Goal: Task Accomplishment & Management: Manage account settings

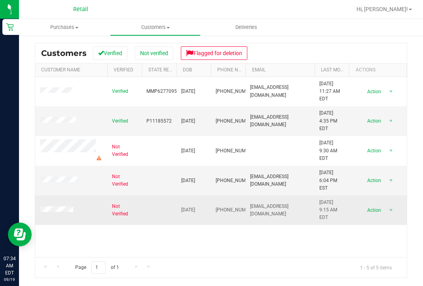
scroll to position [101, 0]
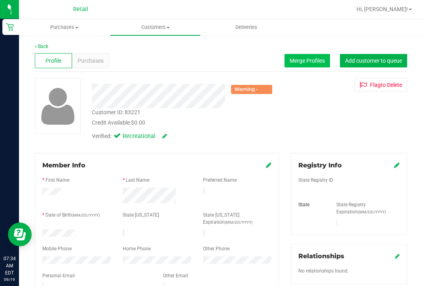
click at [306, 62] on span "Merge Profiles" at bounding box center [307, 60] width 35 height 6
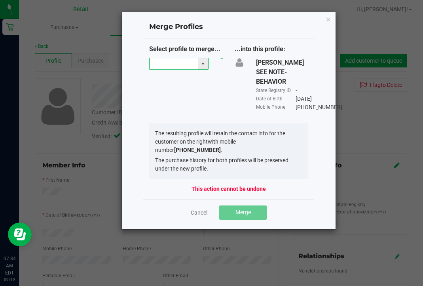
click at [180, 68] on input "NO DATA FOUND" at bounding box center [174, 63] width 49 height 11
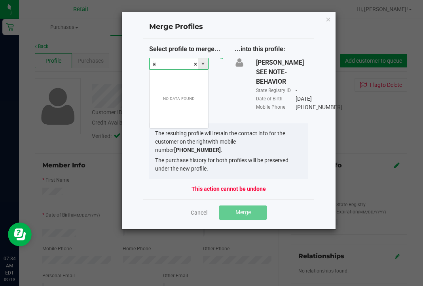
scroll to position [12, 59]
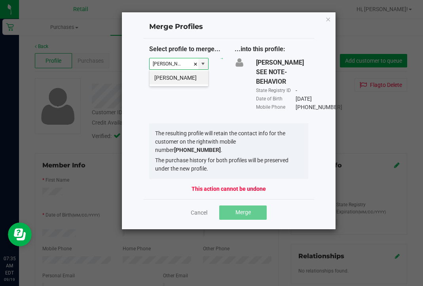
click at [184, 86] on div "Janelle Castillo" at bounding box center [178, 77] width 59 height 17
click at [185, 81] on li "Janelle Castillo" at bounding box center [179, 77] width 59 height 13
type input "Janelle Castillo"
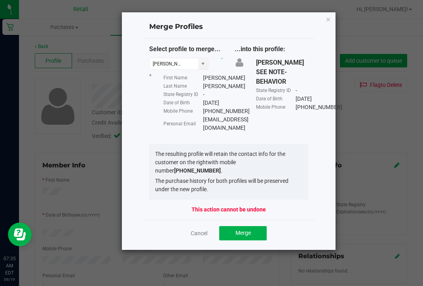
drag, startPoint x: 255, startPoint y: 135, endPoint x: 202, endPoint y: 135, distance: 53.5
click at [202, 132] on div "Personal Email janelleua@gmail.com" at bounding box center [193, 123] width 59 height 17
copy div "janelleua@gmail.com"
click at [249, 230] on span "Merge" at bounding box center [243, 232] width 15 height 6
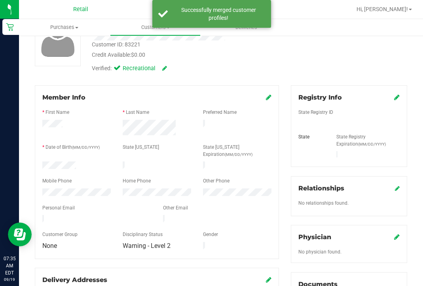
scroll to position [70, 0]
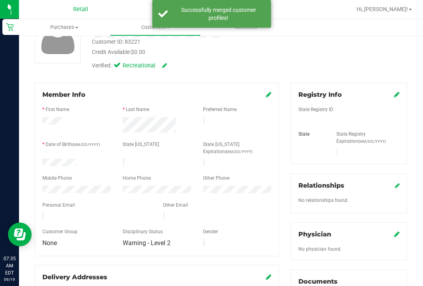
click at [269, 93] on icon at bounding box center [269, 94] width 6 height 6
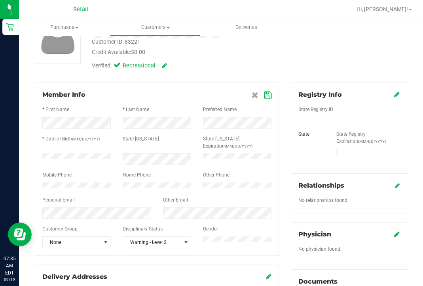
click at [267, 97] on icon at bounding box center [268, 95] width 7 height 6
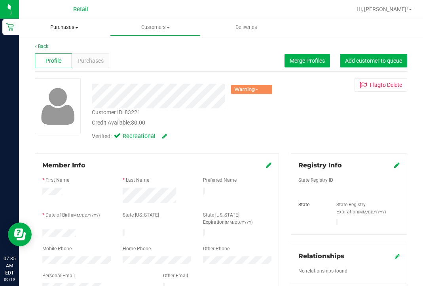
scroll to position [0, 0]
click at [99, 67] on div "Purchases" at bounding box center [90, 60] width 37 height 15
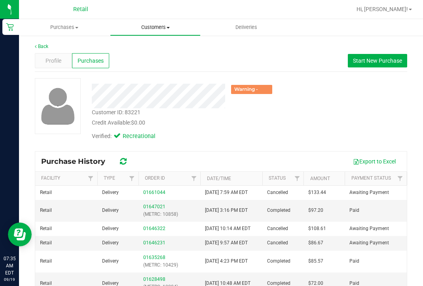
click at [151, 26] on span "Customers" at bounding box center [155, 27] width 90 height 7
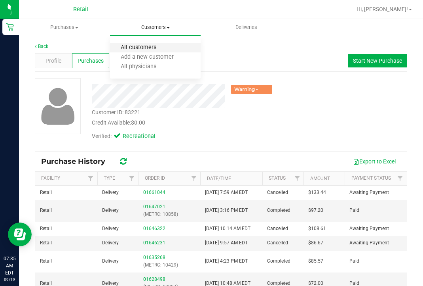
click at [145, 45] on span "All customers" at bounding box center [138, 47] width 57 height 7
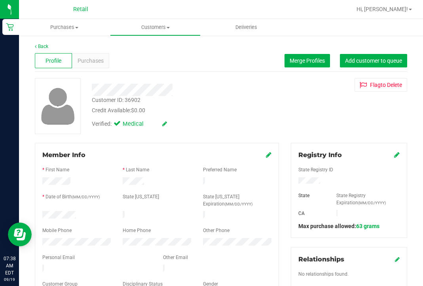
scroll to position [51, 0]
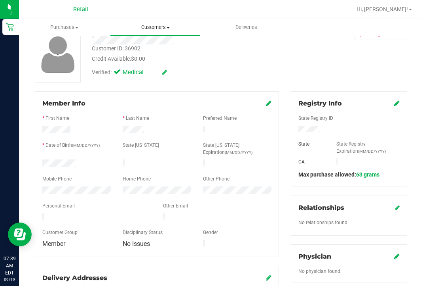
click at [156, 27] on span "Customers" at bounding box center [155, 27] width 90 height 7
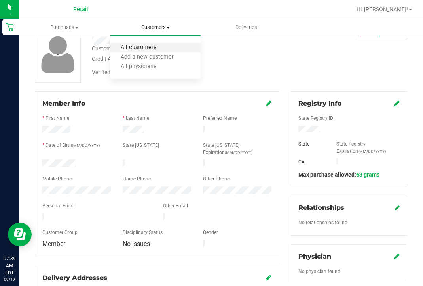
click at [156, 47] on span "All customers" at bounding box center [138, 47] width 57 height 7
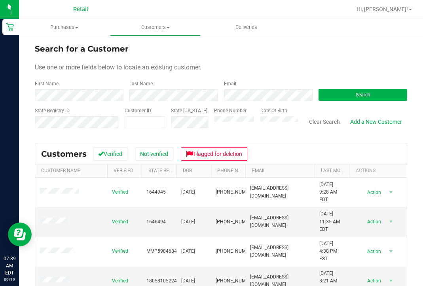
click at [83, 102] on form "Search for a Customer Use one or more fields below to locate an existing custom…" at bounding box center [221, 89] width 373 height 92
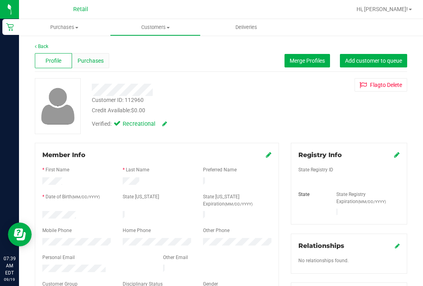
click at [102, 65] on div "Purchases" at bounding box center [90, 60] width 37 height 15
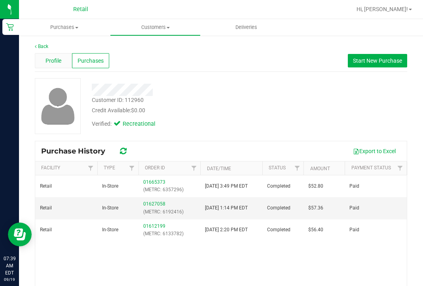
click at [44, 59] on div "Profile" at bounding box center [53, 60] width 37 height 15
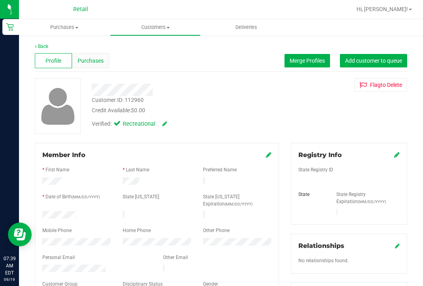
click at [91, 56] on div "Purchases" at bounding box center [90, 60] width 37 height 15
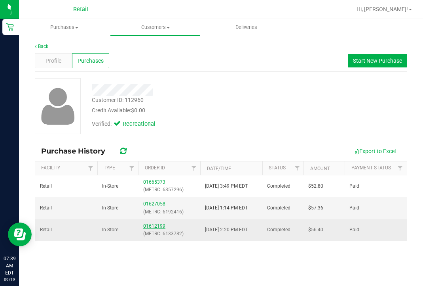
click at [151, 223] on link "01612199" at bounding box center [154, 226] width 22 height 6
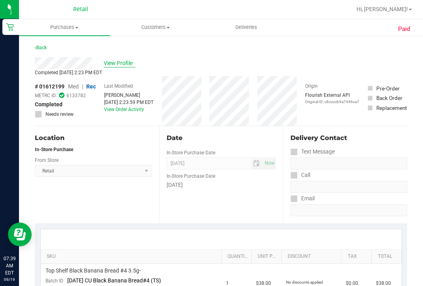
click at [119, 61] on span "View Profile" at bounding box center [120, 63] width 32 height 8
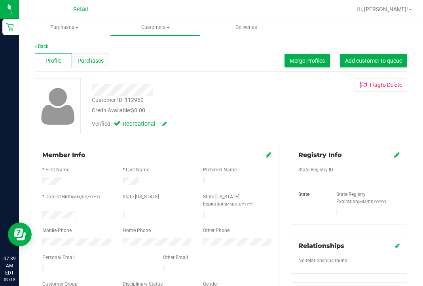
click at [91, 60] on span "Purchases" at bounding box center [91, 61] width 26 height 8
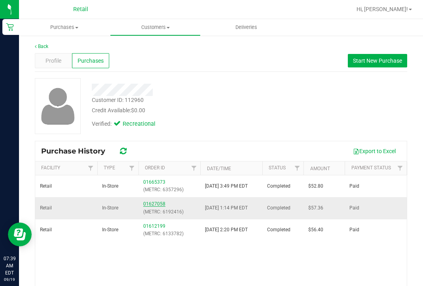
click at [152, 202] on link "01627058" at bounding box center [154, 204] width 22 height 6
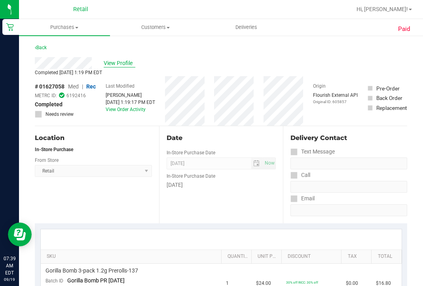
click at [124, 65] on span "View Profile" at bounding box center [120, 63] width 32 height 8
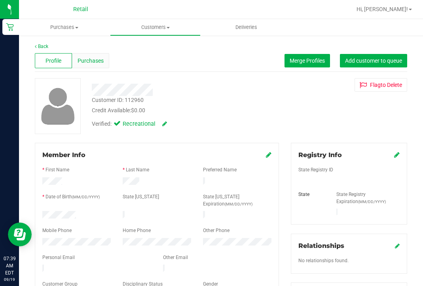
click at [97, 66] on div "Purchases" at bounding box center [90, 60] width 37 height 15
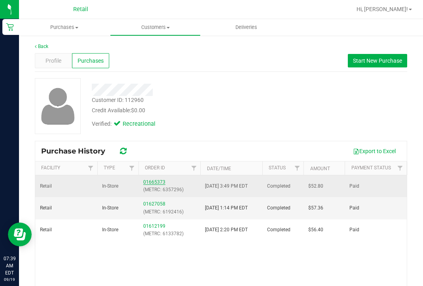
click at [150, 184] on link "01665373" at bounding box center [154, 182] width 22 height 6
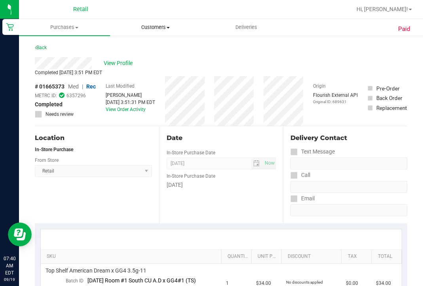
click at [168, 29] on span at bounding box center [168, 28] width 3 height 2
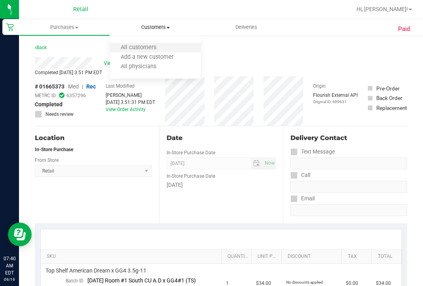
click at [170, 50] on li "All customers" at bounding box center [155, 48] width 91 height 10
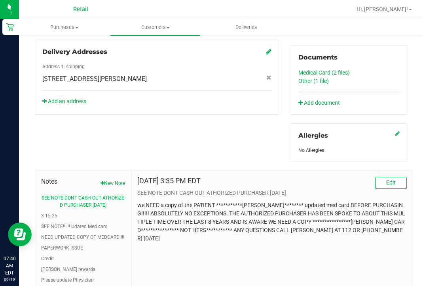
scroll to position [294, 0]
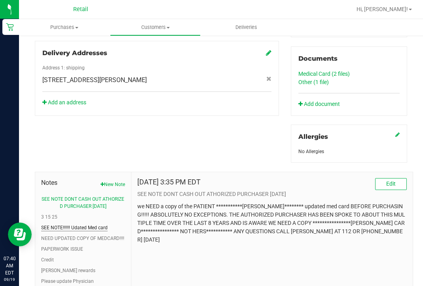
click at [79, 225] on button "SEE NOTE!!!!!! Udated Med card" at bounding box center [74, 227] width 67 height 7
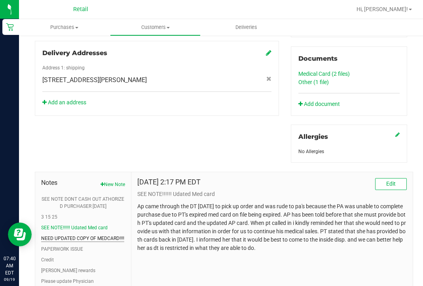
click at [91, 236] on button "NEED UPDATED COPY OF MEDCARD!!!!" at bounding box center [82, 237] width 83 height 7
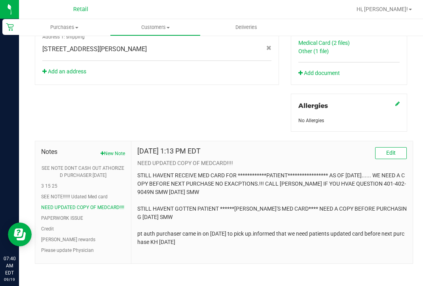
scroll to position [324, 0]
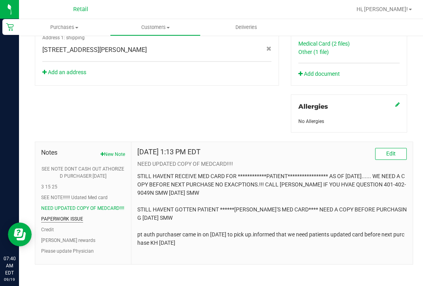
click at [77, 219] on button "PAPERWORK ISSUE" at bounding box center [62, 218] width 42 height 7
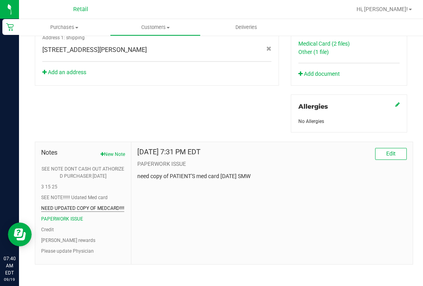
click at [102, 205] on button "NEED UPDATED COPY OF MEDCARD!!!!" at bounding box center [82, 207] width 83 height 7
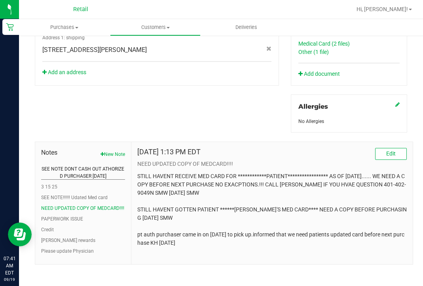
click at [99, 174] on button "SEE NOTE DONT CASH OUT ATHORIZED PURCHASER 03/23/2025" at bounding box center [83, 172] width 84 height 14
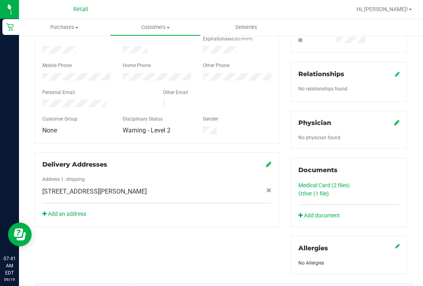
scroll to position [183, 0]
click at [331, 186] on link "Medical Card (2 files)" at bounding box center [324, 185] width 51 height 6
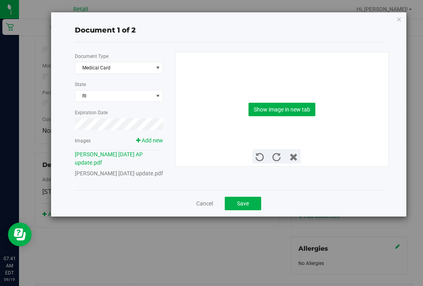
click at [118, 177] on div "jeffrey kilsey jr 06 24 1984 update.pdf" at bounding box center [119, 173] width 88 height 8
click at [121, 173] on link "jeffrey kilsey jr 06 24 1984 update.pdf" at bounding box center [119, 173] width 88 height 6
click at [262, 109] on button "Show image in new tab" at bounding box center [282, 109] width 67 height 13
click at [204, 207] on link "Cancel" at bounding box center [204, 203] width 17 height 8
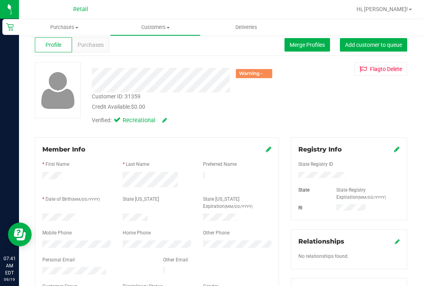
scroll to position [19, 0]
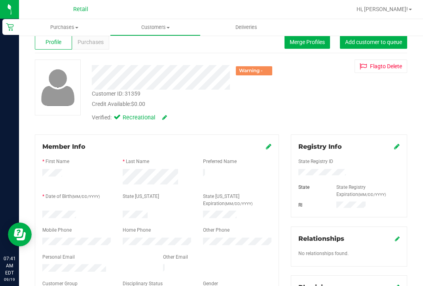
click at [395, 147] on icon at bounding box center [397, 146] width 6 height 6
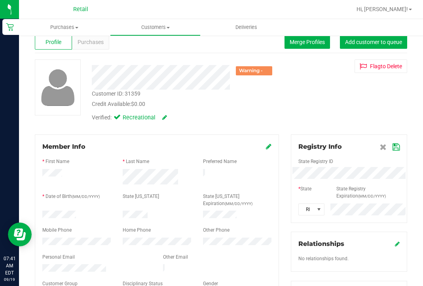
click at [267, 145] on icon at bounding box center [269, 146] width 6 height 6
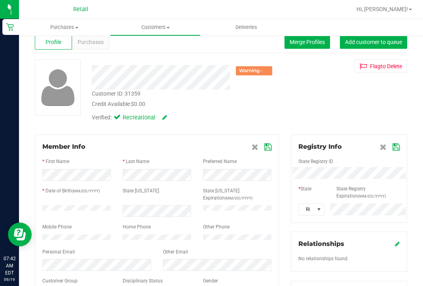
click at [272, 147] on div "Member Info * First Name * Last Name Preferred Name * Date of Birth (MM/DD/YYYY…" at bounding box center [157, 220] width 244 height 173
click at [267, 145] on icon at bounding box center [268, 147] width 7 height 6
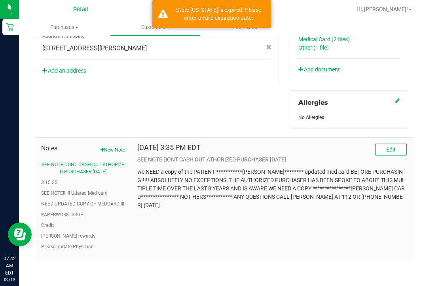
scroll to position [333, 0]
click at [398, 149] on button "Edit" at bounding box center [391, 150] width 32 height 12
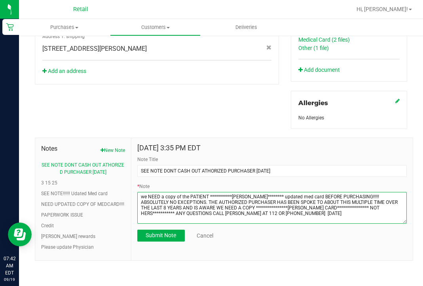
click at [141, 195] on textarea "* Note" at bounding box center [272, 208] width 270 height 32
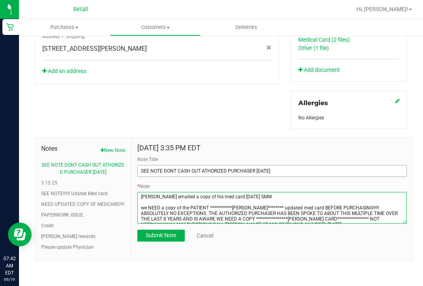
type textarea "**********"
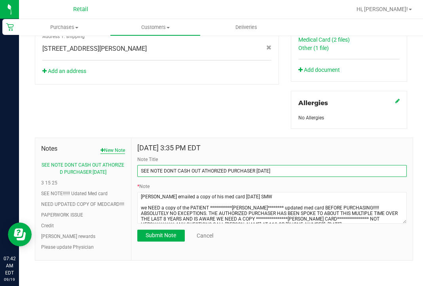
drag, startPoint x: 297, startPoint y: 171, endPoint x: 99, endPoint y: 149, distance: 198.8
click at [100, 150] on div "Notes New Note SEE NOTE DONT CASH OUT ATHORIZED PURCHASER 03/23/2025 3 15 25 SE…" at bounding box center [224, 198] width 379 height 123
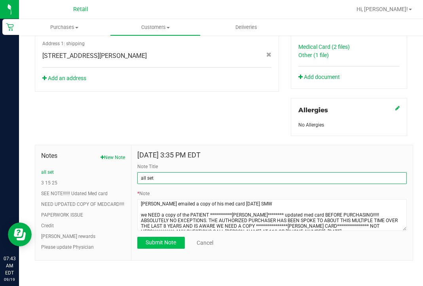
type input "all set"
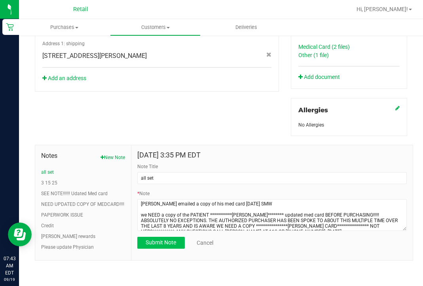
click at [159, 240] on span "Submit Note" at bounding box center [161, 242] width 30 height 6
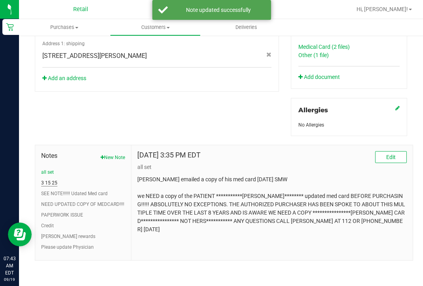
click at [48, 183] on button "3 15 25" at bounding box center [49, 182] width 16 height 7
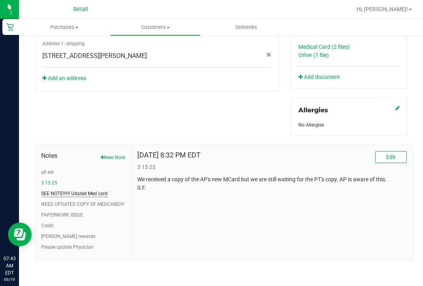
click at [78, 194] on button "SEE NOTE!!!!!! Udated Med card" at bounding box center [74, 193] width 67 height 7
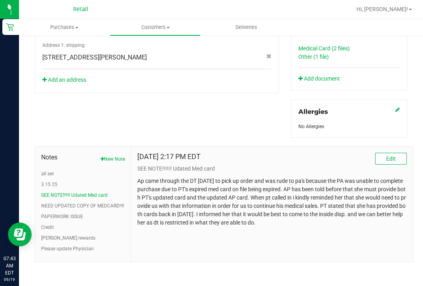
scroll to position [0, 0]
click at [93, 205] on button "NEED UPDATED COPY OF MEDCARD!!!!" at bounding box center [82, 205] width 83 height 7
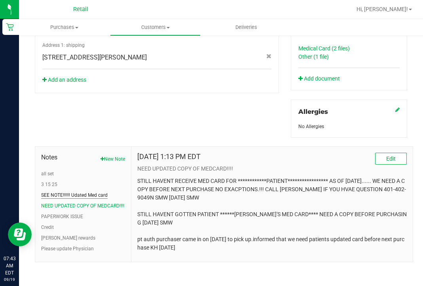
click at [92, 191] on button "SEE NOTE!!!!!! Udated Med card" at bounding box center [74, 194] width 67 height 7
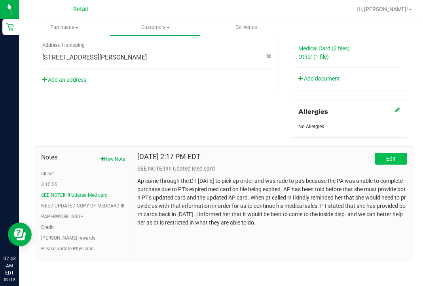
click at [384, 159] on button "Edit" at bounding box center [391, 158] width 32 height 12
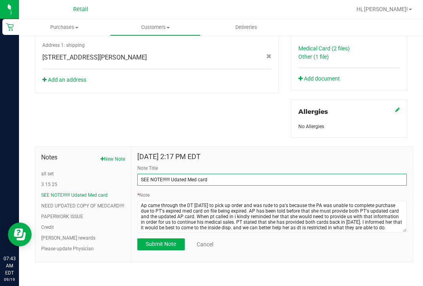
drag, startPoint x: 225, startPoint y: 175, endPoint x: 34, endPoint y: 127, distance: 196.9
click at [34, 127] on div "Member Info * First Name * Last Name Preferred Name * Date of Birth (MM/DD/YYYY…" at bounding box center [221, 45] width 385 height 434
click at [218, 176] on input "SEE NOTE!!!!!! Udated Med card" at bounding box center [272, 179] width 270 height 12
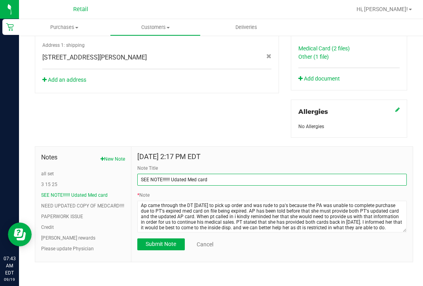
click at [218, 176] on input "SEE NOTE!!!!!! Udated Med card" at bounding box center [272, 179] width 270 height 12
drag, startPoint x: 157, startPoint y: 179, endPoint x: 118, endPoint y: 174, distance: 39.1
click at [119, 174] on div "Notes New Note all set 3 15 25 patient MUST have updated med card NEED UPDATED …" at bounding box center [224, 204] width 379 height 116
type input "patient MUST have updated med card"
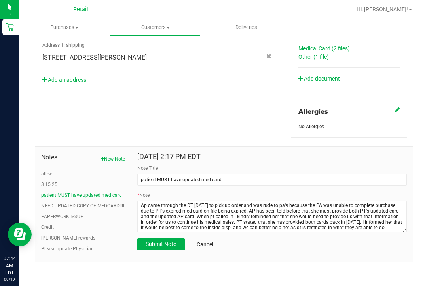
click at [198, 243] on link "Cancel" at bounding box center [205, 244] width 17 height 8
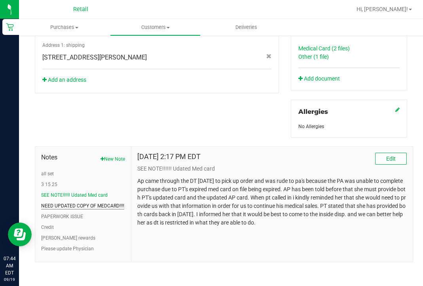
click at [105, 202] on button "NEED UPDATED COPY OF MEDCARD!!!!" at bounding box center [82, 205] width 83 height 7
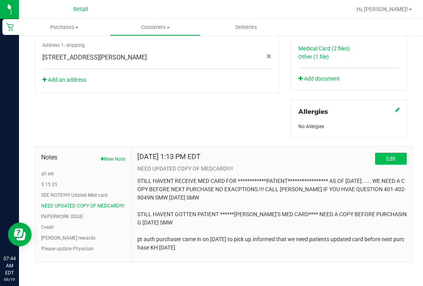
click at [392, 157] on span "Edit" at bounding box center [391, 158] width 10 height 6
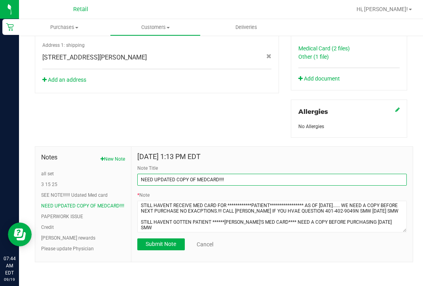
drag, startPoint x: 238, startPoint y: 175, endPoint x: 53, endPoint y: 161, distance: 185.0
click at [53, 161] on div "Notes New Note all set 3 15 25 SEE NOTE!!!!!! Udated Med card NEED UPDATED COPY…" at bounding box center [224, 204] width 379 height 116
drag, startPoint x: 240, startPoint y: 177, endPoint x: 48, endPoint y: 152, distance: 193.4
click at [48, 152] on div "Notes New Note all set 3 15 25 SEE NOTE!!!!!! Udated Med card NEED UPDATED COPY…" at bounding box center [224, 204] width 379 height 116
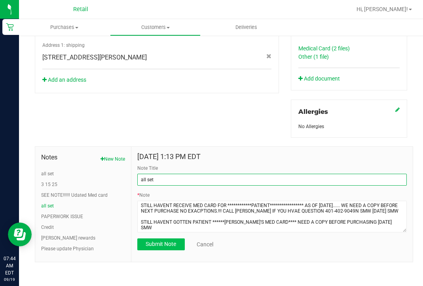
type input "all set"
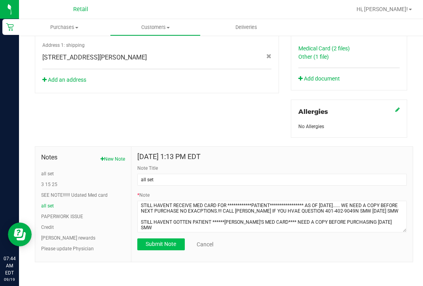
click at [154, 243] on span "Submit Note" at bounding box center [161, 243] width 30 height 6
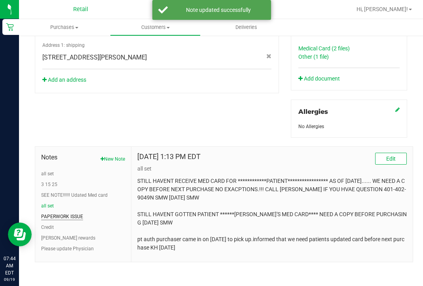
click at [62, 217] on button "PAPERWORK ISSUE" at bounding box center [62, 216] width 42 height 7
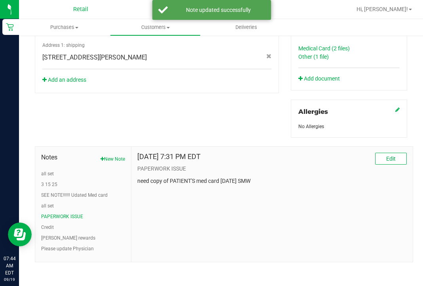
click at [407, 154] on div "Aug 2, 2023 7:31 PM EDT Edit PAPERWORK ISSUE need copy of PATIENT'S med card 8/…" at bounding box center [272, 204] width 282 height 115
click at [400, 155] on button "Edit" at bounding box center [391, 158] width 32 height 12
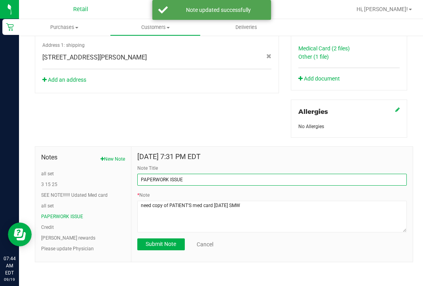
drag, startPoint x: 199, startPoint y: 177, endPoint x: 66, endPoint y: 165, distance: 133.6
click at [66, 165] on div "Notes New Note all set 3 15 25 SEE NOTE!!!!!! Udated Med card all set PAPERWORK…" at bounding box center [224, 204] width 379 height 116
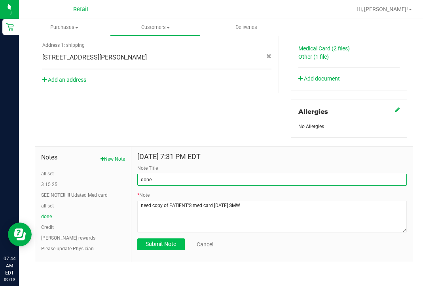
type input "done"
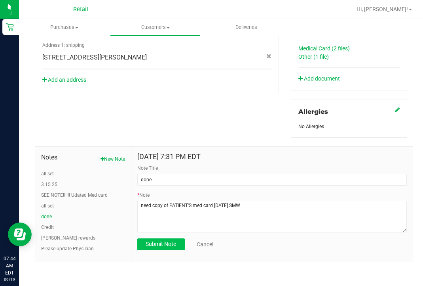
click at [148, 246] on span "Submit Note" at bounding box center [161, 243] width 30 height 6
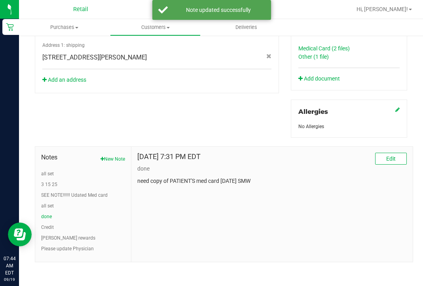
click at [47, 180] on ul "all set 3 15 25 SEE NOTE!!!!!! Udated Med card all set done Credit slater rewar…" at bounding box center [83, 211] width 84 height 82
click at [50, 188] on ul "all set 3 15 25 SEE NOTE!!!!!! Udated Med card all set done Credit slater rewar…" at bounding box center [83, 211] width 84 height 82
click at [50, 187] on button "3 15 25" at bounding box center [49, 184] width 16 height 7
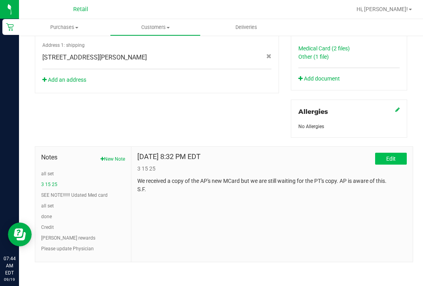
click at [400, 161] on button "Edit" at bounding box center [391, 158] width 32 height 12
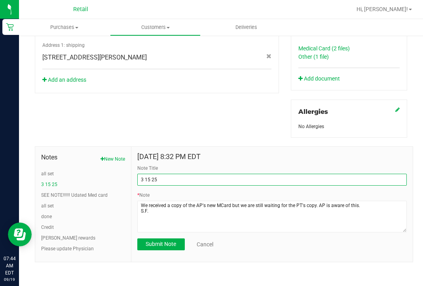
drag, startPoint x: 173, startPoint y: 179, endPoint x: 97, endPoint y: 170, distance: 76.6
click at [97, 171] on div "Notes New Note all set 3 15 25 SEE NOTE!!!!!! Udated Med card all set done Cred…" at bounding box center [224, 204] width 379 height 116
type input "GET"
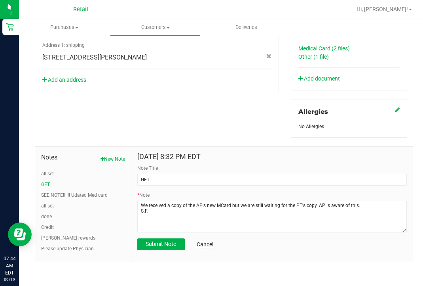
click at [211, 240] on link "Cancel" at bounding box center [205, 244] width 17 height 8
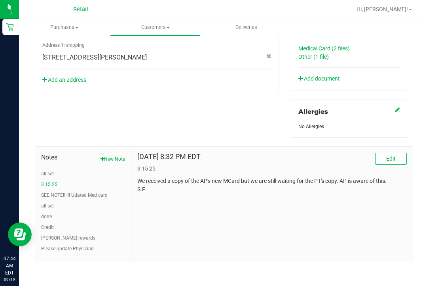
click at [303, 58] on link "Other (1 file)" at bounding box center [314, 56] width 30 height 6
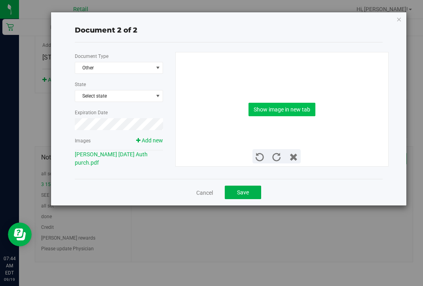
click at [293, 107] on button "Show image in new tab" at bounding box center [282, 109] width 67 height 13
click at [206, 194] on link "Cancel" at bounding box center [204, 192] width 17 height 8
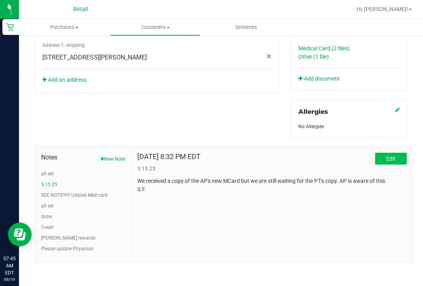
click at [392, 160] on span "Edit" at bounding box center [391, 158] width 10 height 6
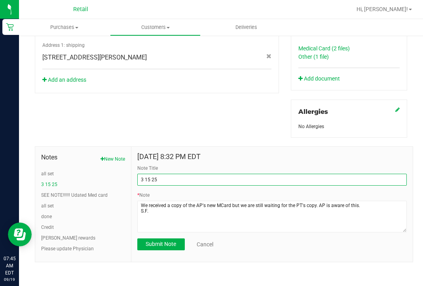
drag, startPoint x: 172, startPoint y: 177, endPoint x: 75, endPoint y: 163, distance: 98.5
click at [75, 163] on div "Notes New Note all set 3 15 25 SEE NOTE!!!!!! Udated Med card all set done Cred…" at bounding box center [224, 204] width 379 height 116
type input "W"
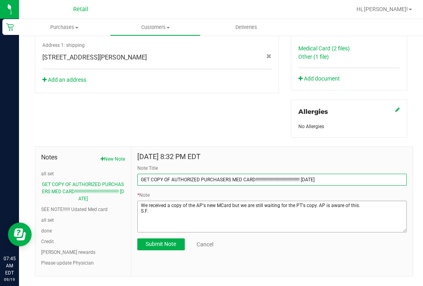
type input "GET COPY OF AUTHORIZED PURCHASERS MED CARD!!!!!!!!!!!!!!!!!!!!!!!!!!!!!!!!!!!!!…"
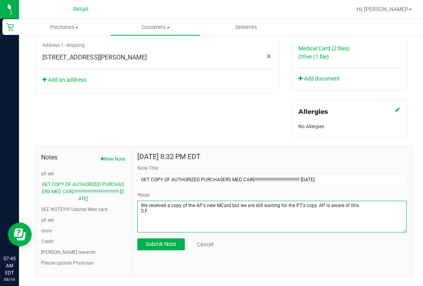
drag, startPoint x: 154, startPoint y: 211, endPoint x: 125, endPoint y: 188, distance: 36.9
click at [125, 188] on div "Notes New Note all set GET COPY OF AUTHORIZED PURCHASERS MED CARD!!!!!!!!!!!!!!…" at bounding box center [224, 211] width 379 height 130
type textarea "GET COPY OF AUTHORIZED PURCHASER MED CARD 09.16.2025"
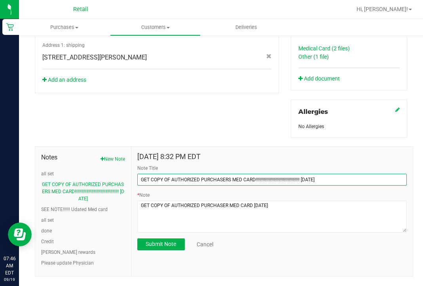
click at [343, 178] on input "GET COPY OF AUTHORIZED PURCHASERS MED CARD!!!!!!!!!!!!!!!!!!!!!!!!!!!!!!!!!!!!!…" at bounding box center [272, 179] width 270 height 12
type input "GET COPY OF AUTHORIZED PURCHASERS MED CARD!!!!!!!!!!!!!!!!!!!!!!!!!!!!!!!!!!!!!…"
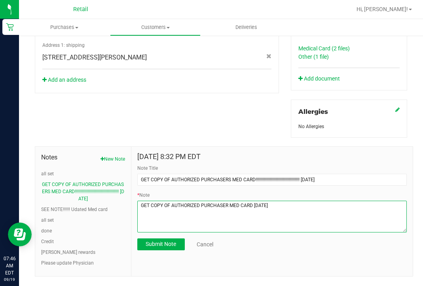
click at [331, 206] on textarea "* Note" at bounding box center [272, 216] width 270 height 32
type textarea "GET COPY OF AUTHORIZED PURCHASER MED CARD 09.16.2025 SMW"
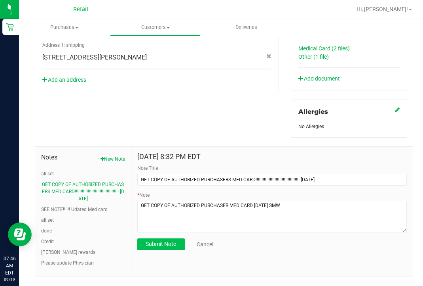
click at [159, 243] on span "Submit Note" at bounding box center [161, 243] width 30 height 6
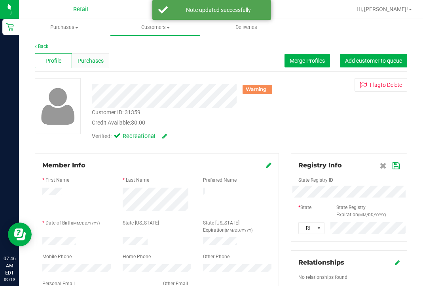
click at [93, 64] on span "Purchases" at bounding box center [91, 61] width 26 height 8
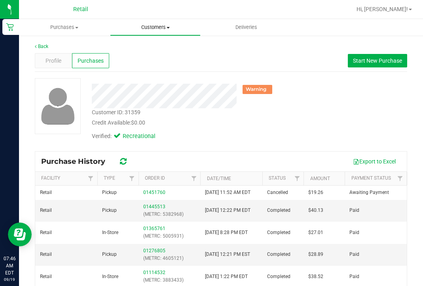
click at [156, 29] on span "Customers" at bounding box center [155, 27] width 90 height 7
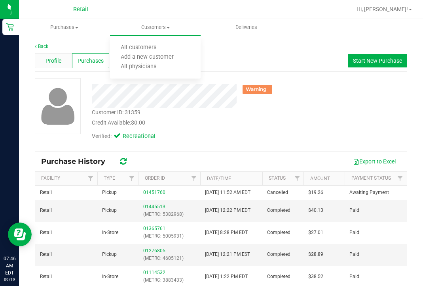
click at [62, 62] on div "Profile" at bounding box center [53, 60] width 37 height 15
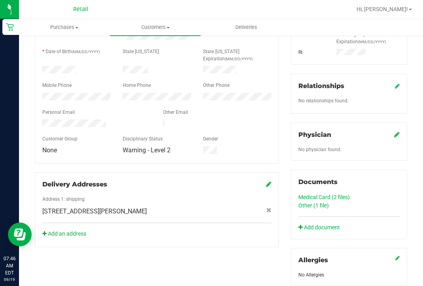
scroll to position [263, 0]
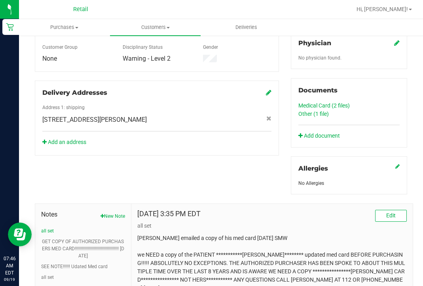
click at [322, 112] on link "Other (1 file)" at bounding box center [314, 113] width 30 height 6
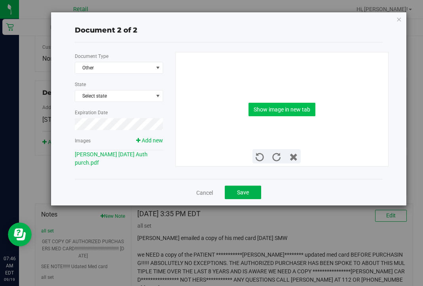
click at [287, 109] on button "Show image in new tab" at bounding box center [282, 109] width 67 height 13
click at [242, 198] on button "Save" at bounding box center [243, 191] width 36 height 13
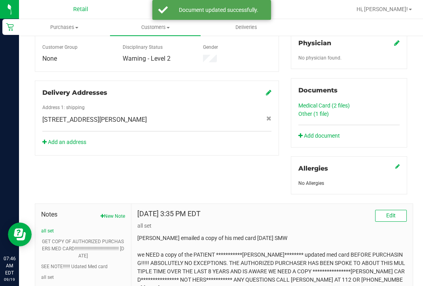
scroll to position [0, 0]
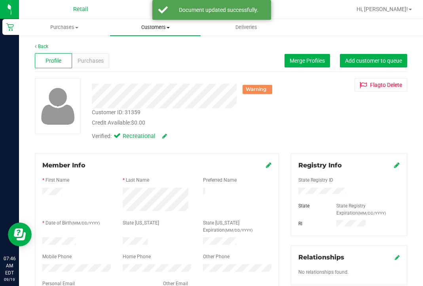
click at [156, 23] on uib-tab-heading "Customers All customers Add a new customer All physicians" at bounding box center [155, 27] width 91 height 17
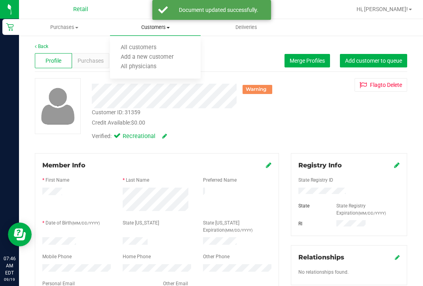
click at [156, 29] on span "Customers" at bounding box center [155, 27] width 91 height 7
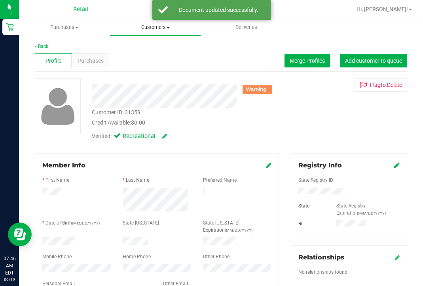
click at [158, 28] on span "Customers" at bounding box center [155, 27] width 91 height 7
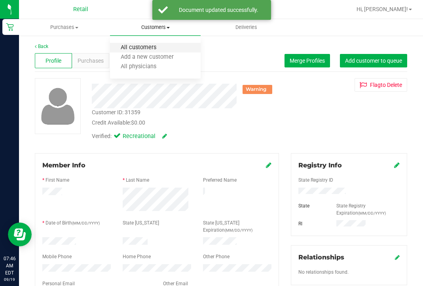
click at [158, 51] on span "All customers" at bounding box center [138, 47] width 57 height 7
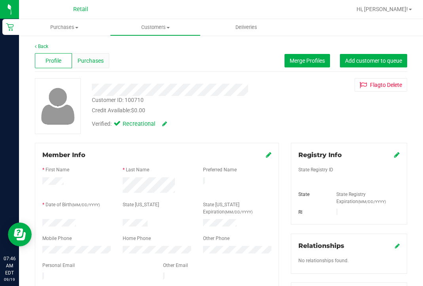
click at [94, 58] on span "Purchases" at bounding box center [91, 61] width 26 height 8
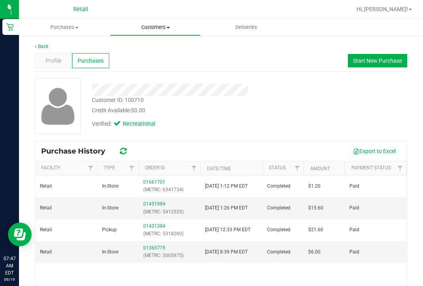
click at [157, 24] on span "Customers" at bounding box center [155, 27] width 90 height 7
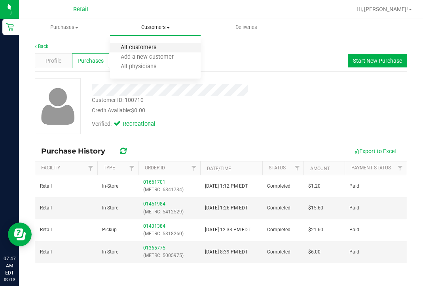
click at [156, 49] on span "All customers" at bounding box center [138, 47] width 57 height 7
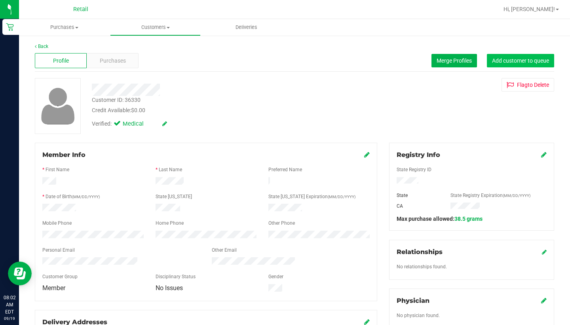
click at [423, 64] on button "Add customer to queue" at bounding box center [520, 60] width 67 height 13
click at [154, 30] on span "Customers" at bounding box center [155, 27] width 90 height 7
click at [154, 47] on span "All customers" at bounding box center [138, 47] width 57 height 7
click at [423, 67] on button "Add customer to queue" at bounding box center [520, 60] width 67 height 13
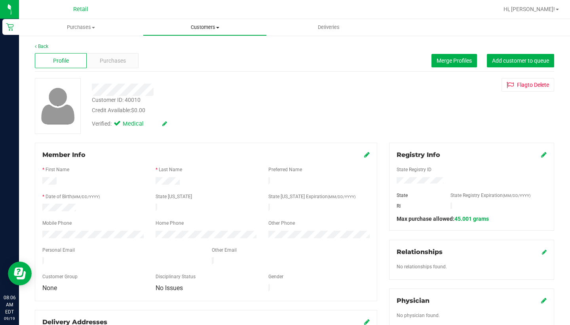
click at [205, 25] on span "Customers" at bounding box center [204, 27] width 123 height 7
click at [203, 49] on li "All customers" at bounding box center [205, 48] width 124 height 10
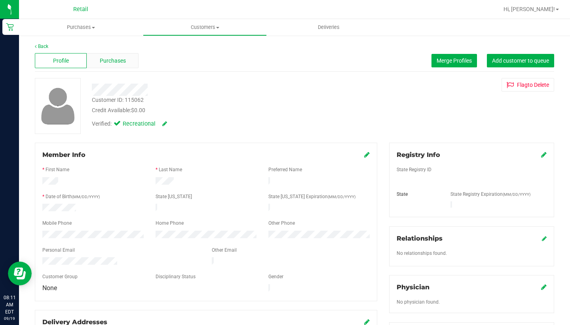
click at [110, 67] on div "Purchases" at bounding box center [113, 60] width 52 height 15
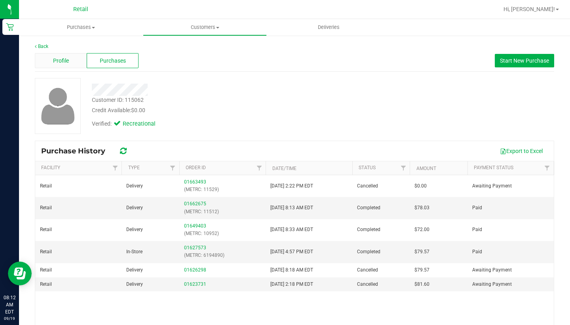
click at [61, 63] on span "Profile" at bounding box center [61, 61] width 16 height 8
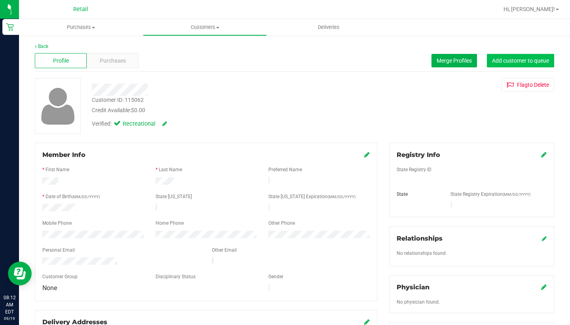
click at [423, 61] on span "Add customer to queue" at bounding box center [520, 60] width 57 height 6
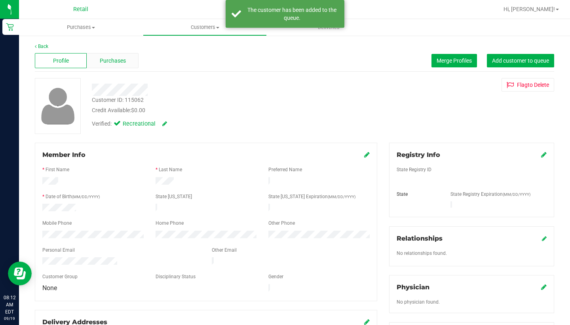
click at [106, 66] on div "Purchases" at bounding box center [113, 60] width 52 height 15
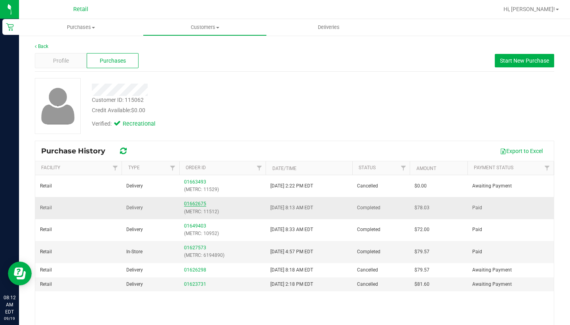
click at [197, 204] on link "01662675" at bounding box center [195, 204] width 22 height 6
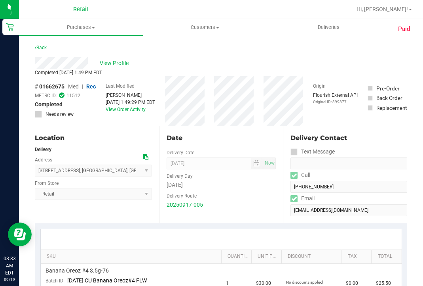
click at [119, 58] on div "View Profile" at bounding box center [221, 63] width 373 height 12
click at [118, 63] on span "View Profile" at bounding box center [116, 63] width 32 height 8
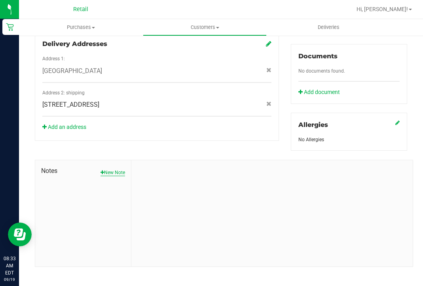
click at [110, 169] on button "New Note" at bounding box center [113, 172] width 25 height 7
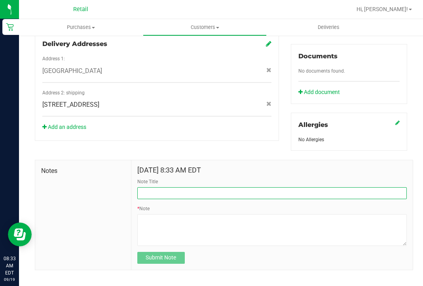
click at [162, 187] on input "Note Title" at bounding box center [272, 193] width 270 height 12
type input "credit"
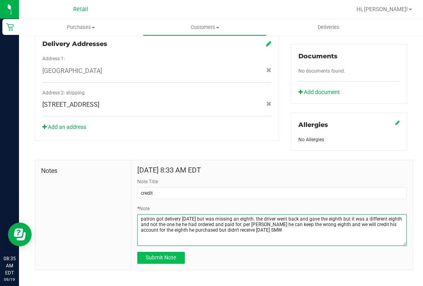
type textarea "patron got delivery 09.17.2025 but was missing an eighth. the driver went back …"
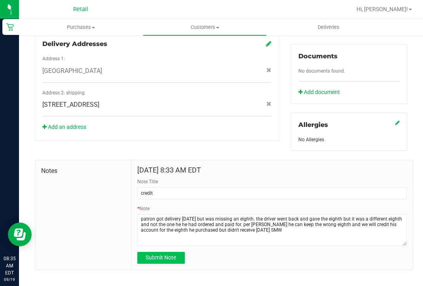
click at [169, 254] on span "Submit Note" at bounding box center [161, 257] width 30 height 6
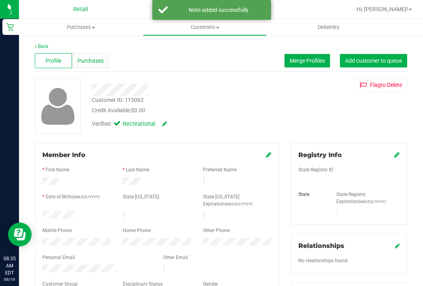
click at [96, 65] on span "Purchases" at bounding box center [91, 61] width 26 height 8
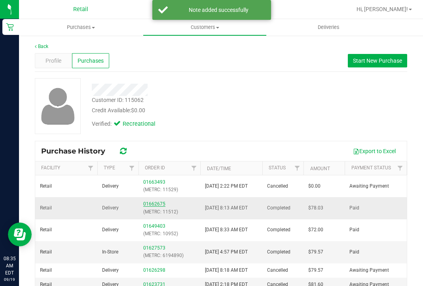
click at [154, 203] on link "01662675" at bounding box center [154, 204] width 22 height 6
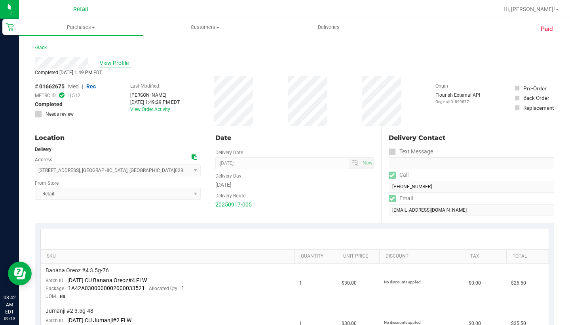
click at [111, 61] on span "View Profile" at bounding box center [116, 63] width 32 height 8
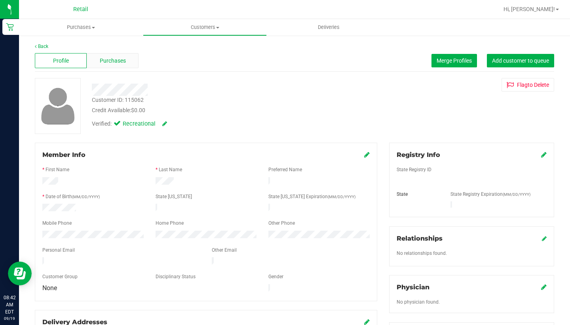
click at [122, 60] on span "Purchases" at bounding box center [113, 61] width 26 height 8
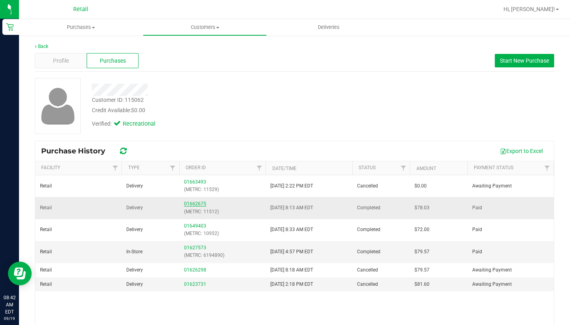
click at [202, 202] on link "01662675" at bounding box center [195, 204] width 22 height 6
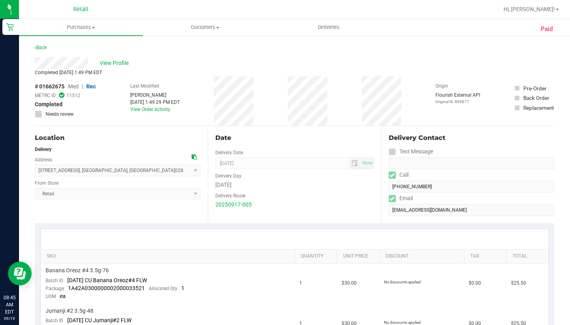
click at [160, 119] on div "Last Modified Sergio Garcia Sep 17, 2025 1:49:29 PM EDT View Order Activity" at bounding box center [154, 100] width 49 height 49
click at [150, 110] on link "View Order Activity" at bounding box center [150, 110] width 40 height 6
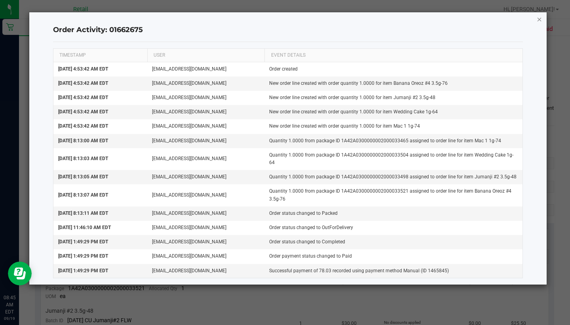
click at [423, 21] on icon "button" at bounding box center [540, 19] width 6 height 10
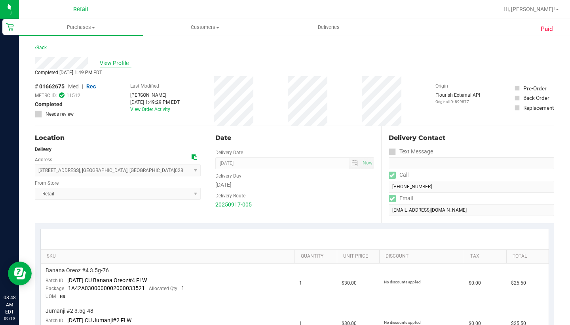
click at [108, 65] on span "View Profile" at bounding box center [116, 63] width 32 height 8
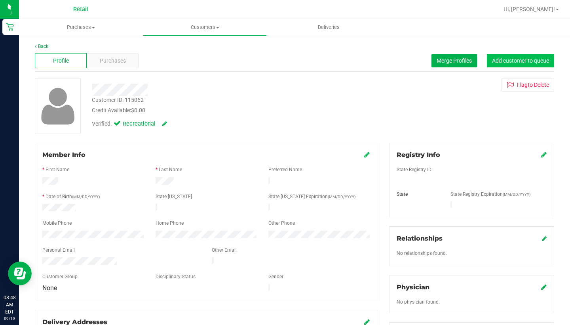
click at [423, 66] on button "Add customer to queue" at bounding box center [520, 60] width 67 height 13
click at [110, 66] on div "Purchases" at bounding box center [113, 60] width 52 height 15
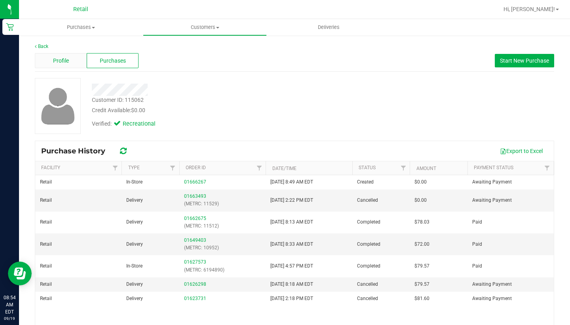
click at [58, 64] on span "Profile" at bounding box center [61, 61] width 16 height 8
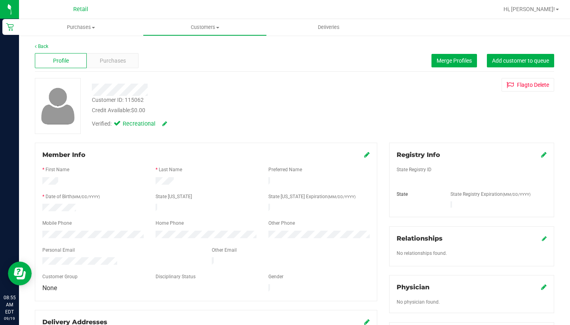
click at [125, 70] on div "Profile Purchases Merge Profiles Add customer to queue" at bounding box center [295, 61] width 520 height 22
click at [119, 65] on div "Purchases" at bounding box center [113, 60] width 52 height 15
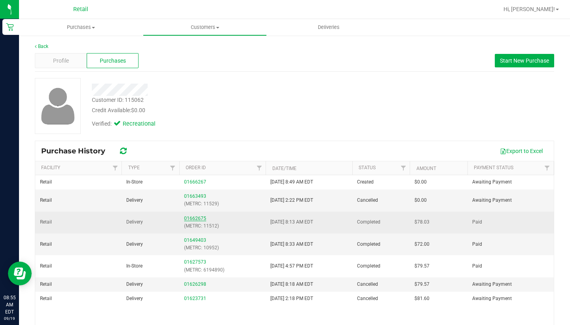
click at [200, 217] on link "01662675" at bounding box center [195, 218] width 22 height 6
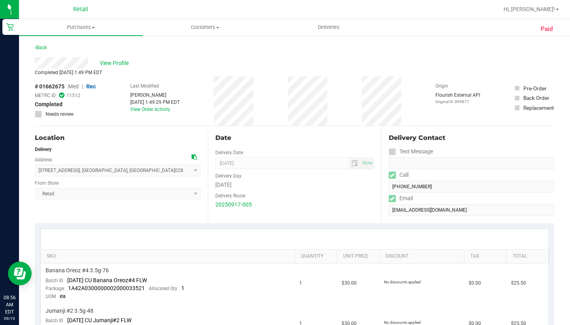
click at [115, 68] on div "View Profile" at bounding box center [295, 63] width 520 height 12
click at [113, 62] on span "View Profile" at bounding box center [116, 63] width 32 height 8
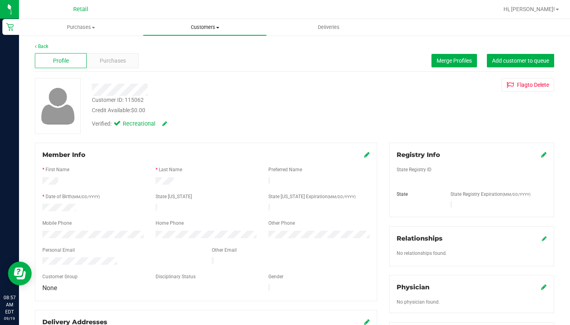
click at [207, 32] on uib-tab-heading "Customers All customers Add a new customer All physicians" at bounding box center [204, 27] width 123 height 16
click at [207, 44] on li "All customers" at bounding box center [205, 48] width 124 height 10
click at [118, 59] on span "Purchases" at bounding box center [113, 61] width 26 height 8
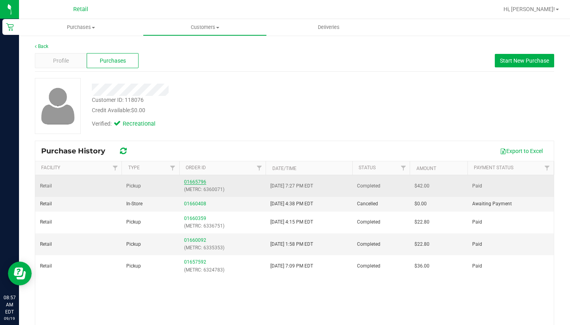
click at [194, 182] on link "01665796" at bounding box center [195, 182] width 22 height 6
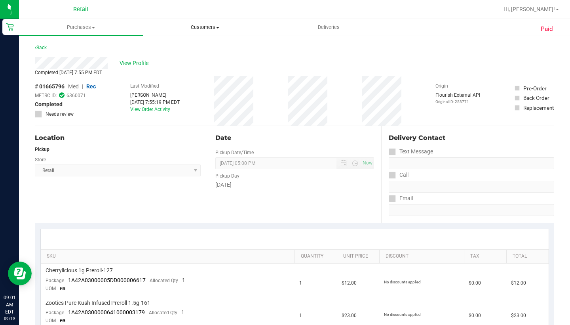
click at [206, 27] on span "Customers" at bounding box center [204, 27] width 123 height 7
click at [206, 46] on li "All customers" at bounding box center [205, 48] width 124 height 10
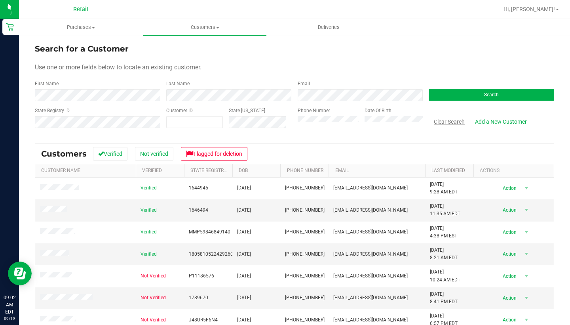
click at [423, 125] on button "Clear Search" at bounding box center [449, 121] width 41 height 13
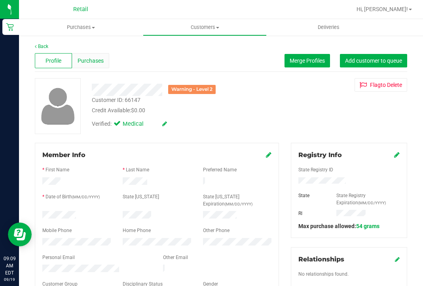
click at [96, 61] on span "Purchases" at bounding box center [91, 61] width 26 height 8
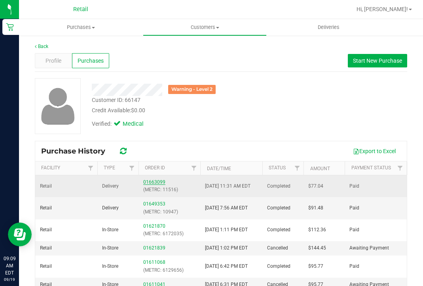
click at [154, 181] on link "01663099" at bounding box center [154, 182] width 22 height 6
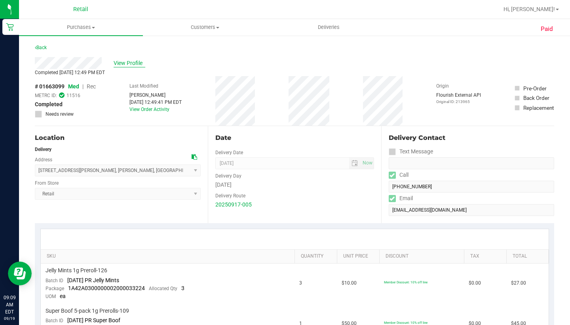
click at [131, 66] on span "View Profile" at bounding box center [130, 63] width 32 height 8
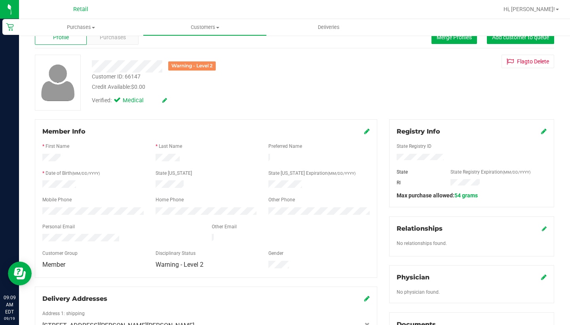
scroll to position [6, 0]
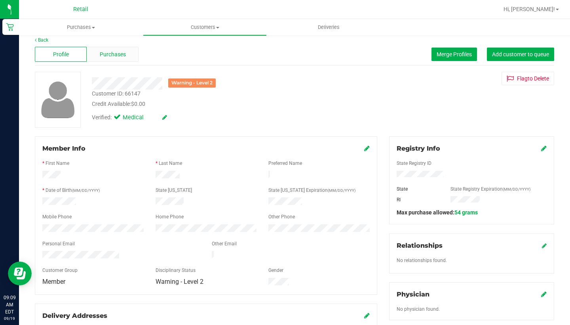
click at [114, 57] on span "Purchases" at bounding box center [113, 54] width 26 height 8
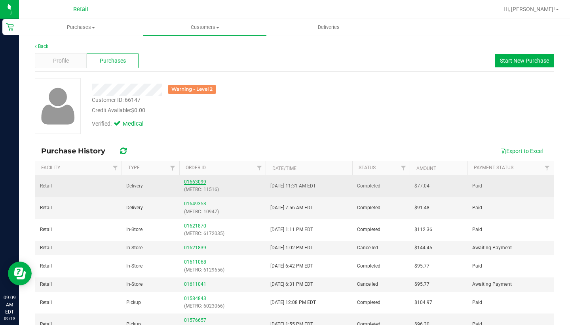
click at [190, 181] on link "01663099" at bounding box center [195, 182] width 22 height 6
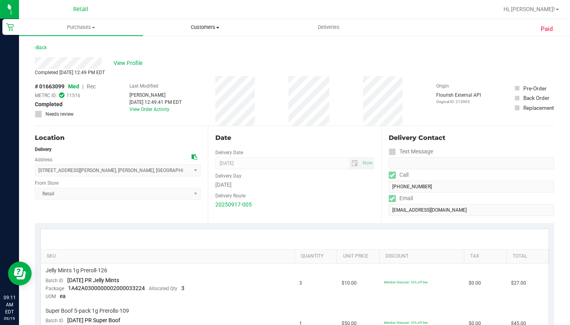
click at [192, 27] on span "Customers" at bounding box center [204, 27] width 123 height 7
click at [192, 51] on span "All customers" at bounding box center [171, 47] width 57 height 7
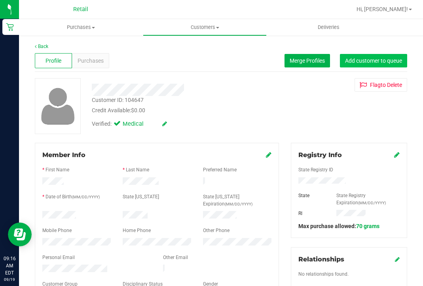
click at [370, 59] on span "Add customer to queue" at bounding box center [373, 60] width 57 height 6
click at [212, 21] on uib-tab-heading "Customers All customers Add a new customer All physicians" at bounding box center [204, 27] width 123 height 16
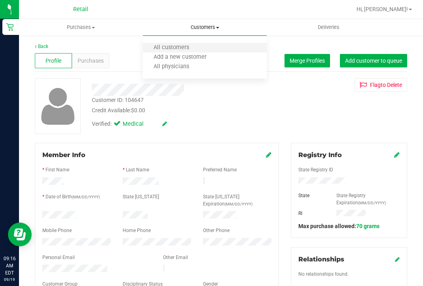
click at [207, 44] on li "All customers" at bounding box center [205, 48] width 124 height 10
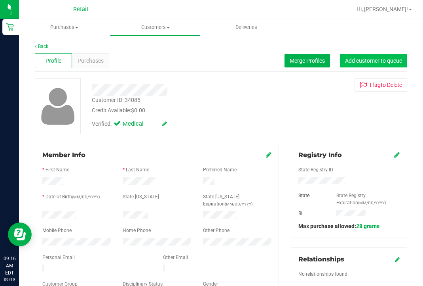
click at [354, 61] on span "Add customer to queue" at bounding box center [373, 60] width 57 height 6
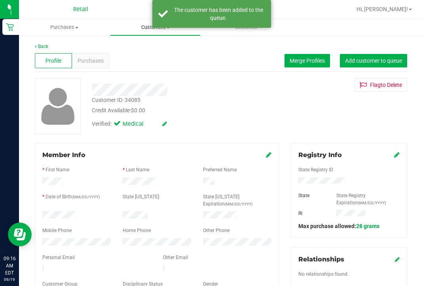
click at [147, 31] on uib-tab-heading "Customers All customers Add a new customer All physicians" at bounding box center [155, 27] width 90 height 16
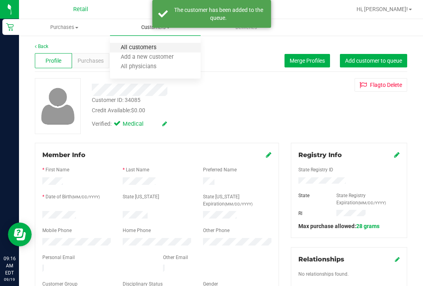
click at [150, 48] on span "All customers" at bounding box center [138, 47] width 57 height 7
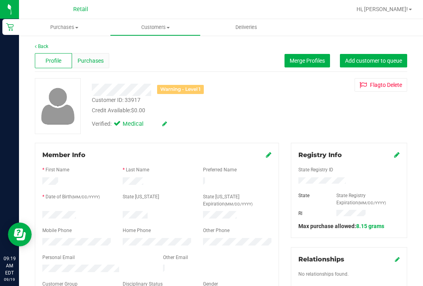
click at [91, 67] on div "Purchases" at bounding box center [90, 60] width 37 height 15
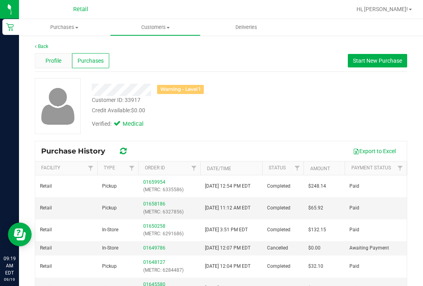
click at [50, 58] on span "Profile" at bounding box center [54, 61] width 16 height 8
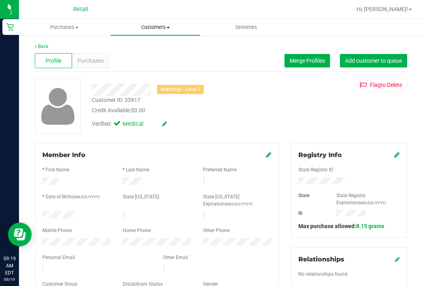
click at [159, 34] on uib-tab-heading "Customers All customers Add a new customer All physicians" at bounding box center [155, 27] width 90 height 16
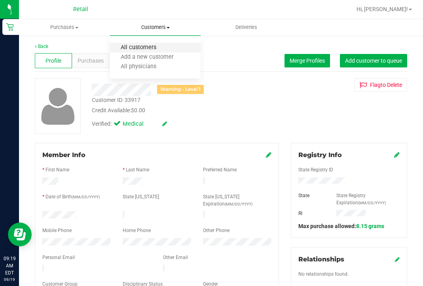
click at [158, 49] on span "All customers" at bounding box center [138, 47] width 57 height 7
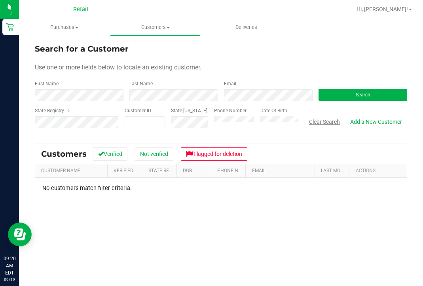
click at [322, 127] on button "Clear Search" at bounding box center [324, 121] width 41 height 13
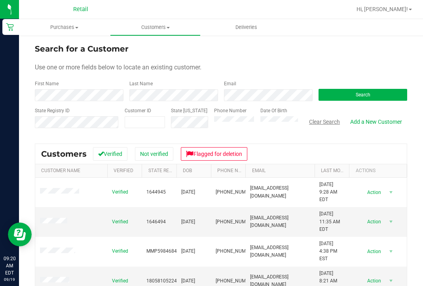
click at [324, 116] on button "Clear Search" at bounding box center [324, 121] width 41 height 13
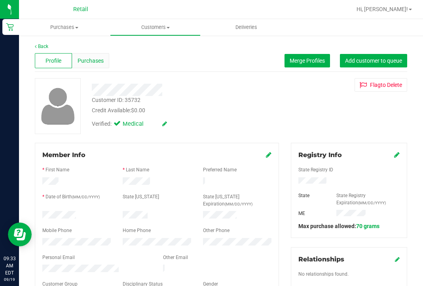
click at [99, 66] on div "Purchases" at bounding box center [90, 60] width 37 height 15
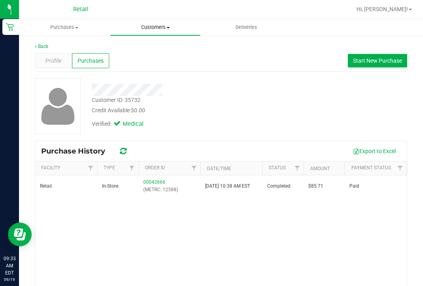
click at [150, 27] on span "Customers" at bounding box center [155, 27] width 90 height 7
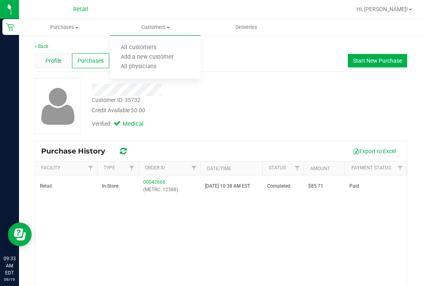
click at [51, 60] on span "Profile" at bounding box center [54, 61] width 16 height 8
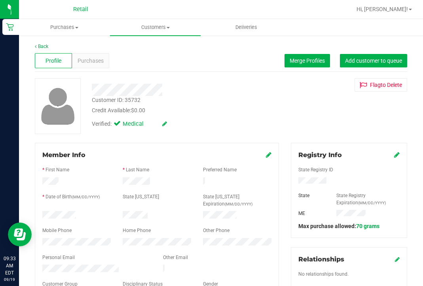
click at [165, 125] on icon at bounding box center [164, 124] width 5 height 6
click at [122, 125] on span at bounding box center [118, 124] width 7 height 7
click at [0, 0] on input "Medical" at bounding box center [0, 0] width 0 height 0
click at [171, 124] on span at bounding box center [166, 124] width 21 height 8
click at [173, 124] on icon at bounding box center [174, 124] width 6 height 6
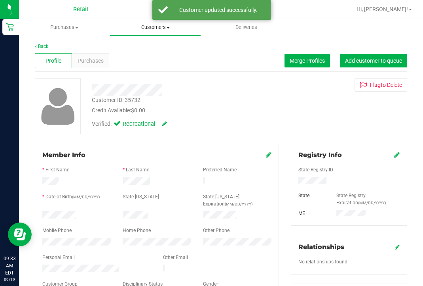
click at [145, 26] on span "Customers" at bounding box center [155, 27] width 91 height 7
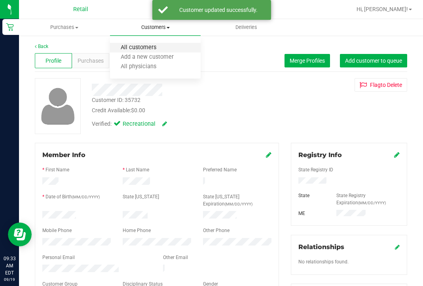
click at [144, 48] on span "All customers" at bounding box center [138, 47] width 57 height 7
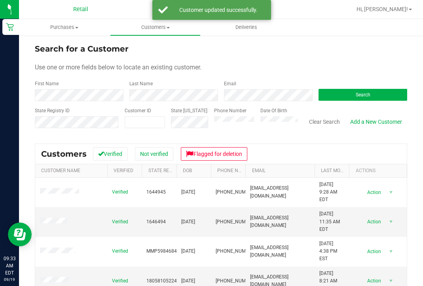
click at [78, 89] on div "First Name" at bounding box center [79, 90] width 89 height 21
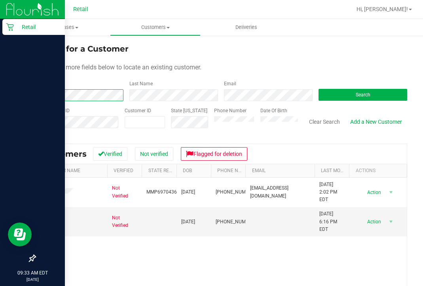
click at [4, 95] on div "Retail 09:33 AM EDT 09/19/2025 09/19 Retail Hi, Sarah! Purchases Summary of pur…" at bounding box center [211, 143] width 423 height 286
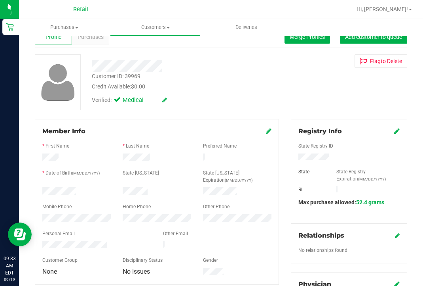
scroll to position [22, 0]
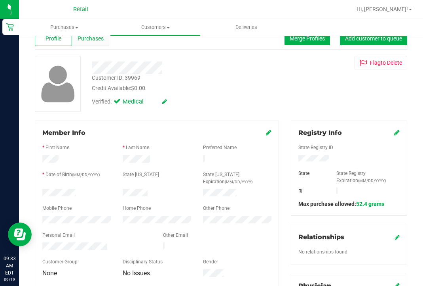
click at [93, 42] on span "Purchases" at bounding box center [91, 38] width 26 height 8
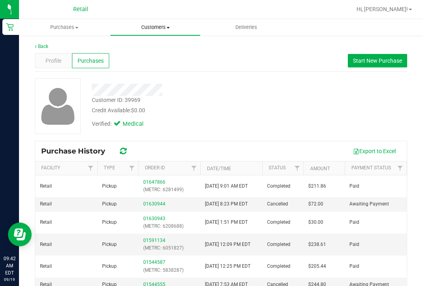
click at [154, 29] on span "Customers" at bounding box center [155, 27] width 90 height 7
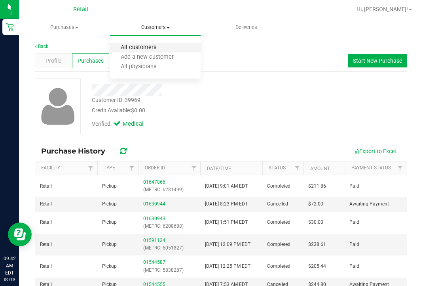
click at [149, 49] on span "All customers" at bounding box center [138, 47] width 57 height 7
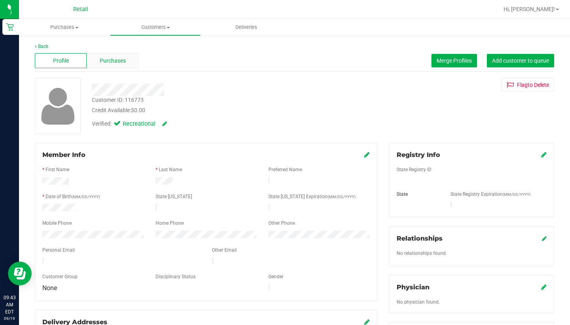
click at [114, 53] on div "Purchases" at bounding box center [113, 60] width 52 height 15
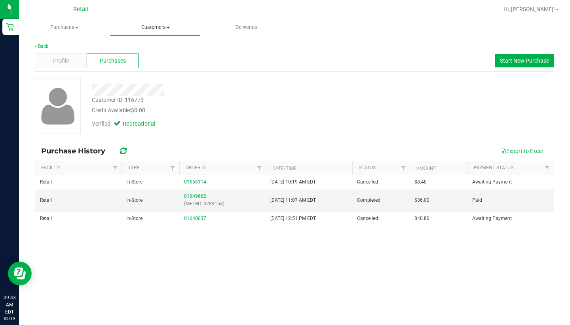
click at [153, 27] on span "Customers" at bounding box center [155, 27] width 90 height 7
click at [150, 48] on span "All customers" at bounding box center [138, 47] width 57 height 7
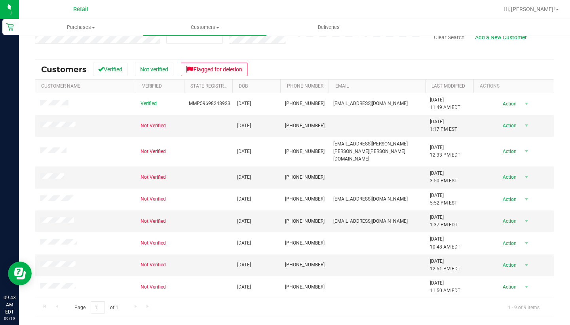
scroll to position [84, 0]
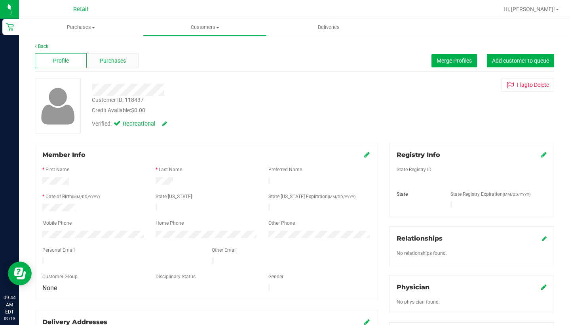
click at [112, 53] on div "Purchases" at bounding box center [113, 60] width 52 height 15
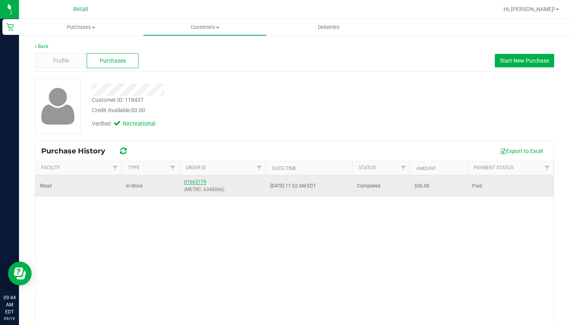
click at [194, 184] on link "01663179" at bounding box center [195, 182] width 22 height 6
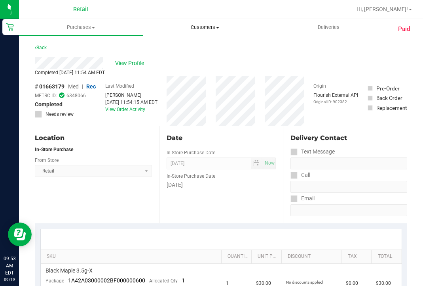
click at [220, 23] on uib-tab-heading "Customers All customers Add a new customer All physicians" at bounding box center [204, 27] width 123 height 16
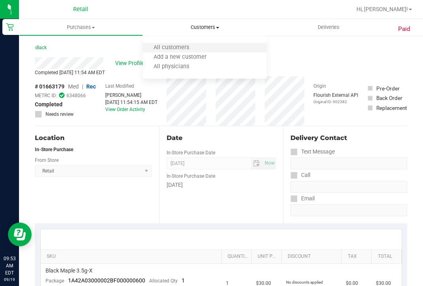
click at [204, 46] on li "All customers" at bounding box center [205, 48] width 124 height 10
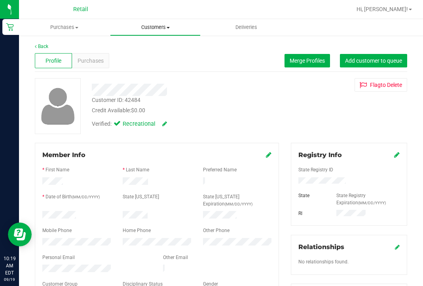
click at [160, 29] on span "Customers" at bounding box center [155, 27] width 90 height 7
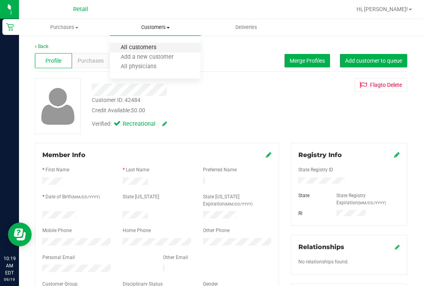
click at [157, 48] on span "All customers" at bounding box center [138, 47] width 57 height 7
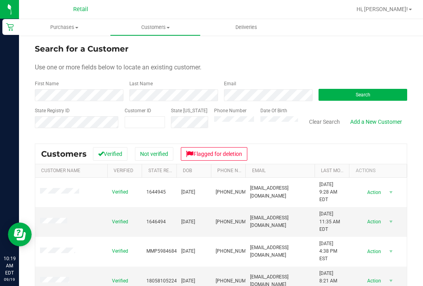
click at [95, 84] on div "First Name" at bounding box center [79, 90] width 89 height 21
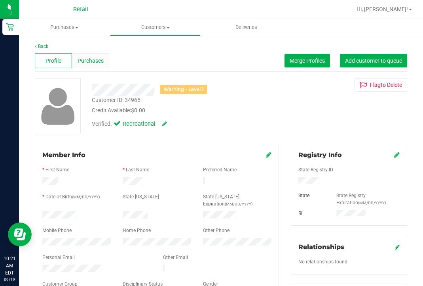
click at [98, 57] on span "Purchases" at bounding box center [91, 61] width 26 height 8
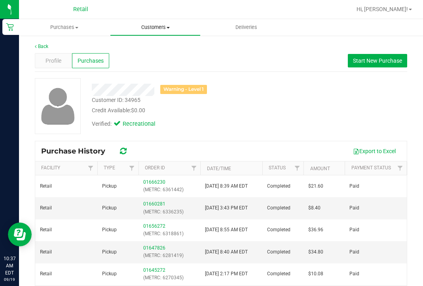
click at [158, 27] on span "Customers" at bounding box center [155, 27] width 90 height 7
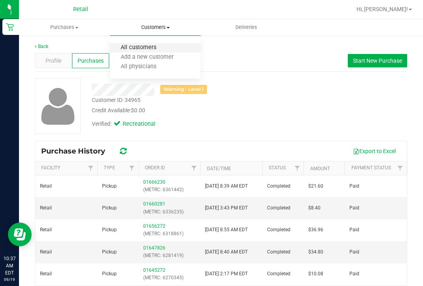
click at [150, 48] on span "All customers" at bounding box center [138, 47] width 57 height 7
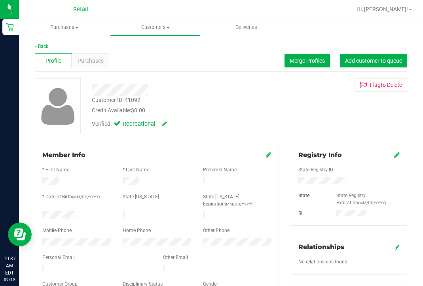
click at [395, 156] on icon at bounding box center [397, 154] width 6 height 6
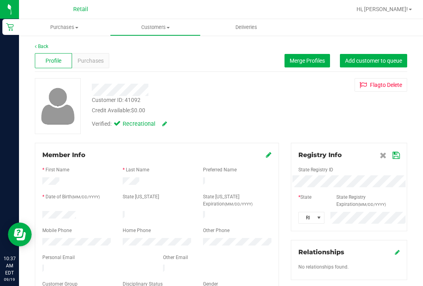
click at [396, 153] on icon at bounding box center [396, 155] width 7 height 6
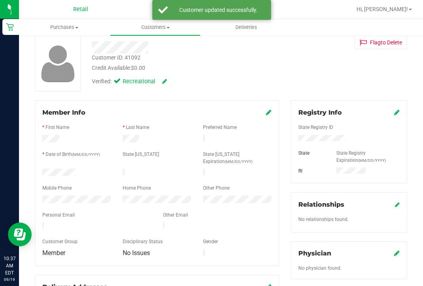
scroll to position [42, 0]
click at [163, 79] on icon at bounding box center [164, 82] width 5 height 6
click at [124, 78] on label "Medical" at bounding box center [131, 83] width 33 height 10
click at [0, 0] on input "Medical" at bounding box center [0, 0] width 0 height 0
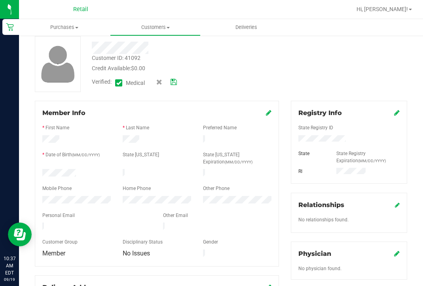
click at [175, 80] on icon at bounding box center [174, 82] width 6 height 6
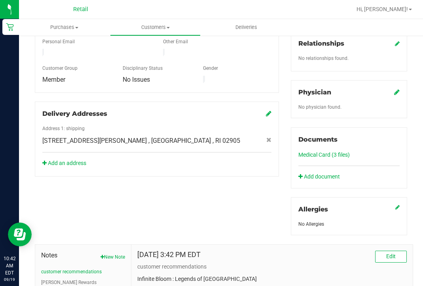
scroll to position [295, 0]
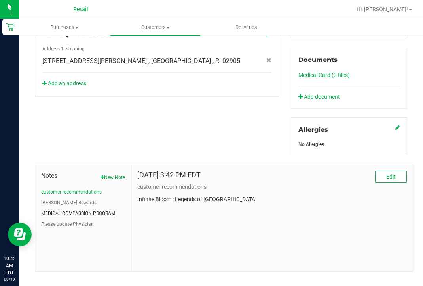
click at [92, 212] on button "MEDICAL COMPASSION PROGRAM" at bounding box center [78, 212] width 74 height 7
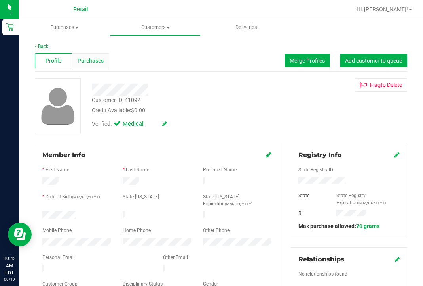
scroll to position [0, 0]
click at [95, 62] on span "Purchases" at bounding box center [91, 61] width 26 height 8
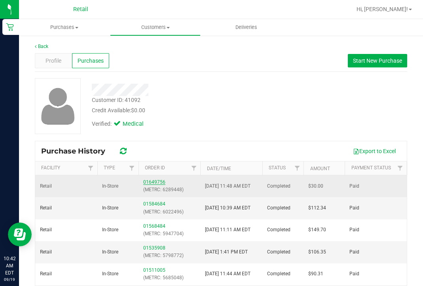
click at [160, 181] on link "01649756" at bounding box center [154, 182] width 22 height 6
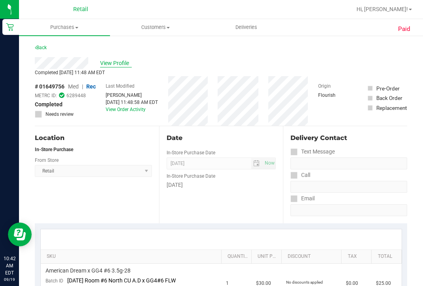
click at [117, 59] on span "View Profile" at bounding box center [116, 63] width 32 height 8
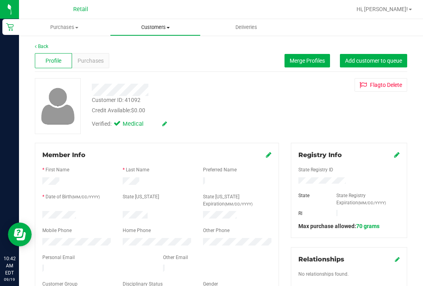
click at [153, 24] on span "Customers" at bounding box center [155, 27] width 90 height 7
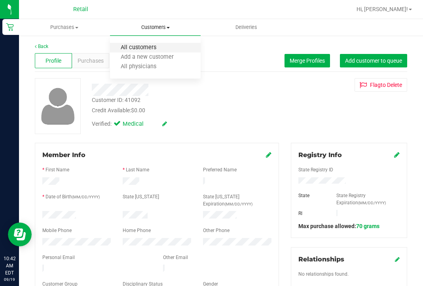
click at [153, 46] on span "All customers" at bounding box center [138, 47] width 57 height 7
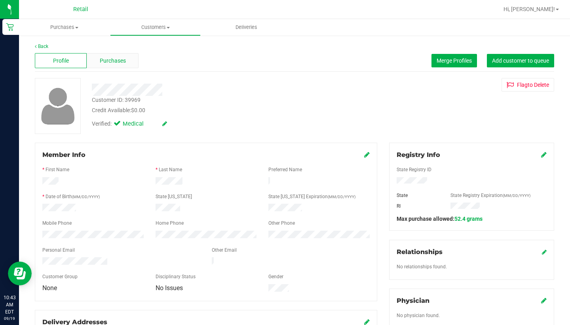
click at [112, 62] on span "Purchases" at bounding box center [113, 61] width 26 height 8
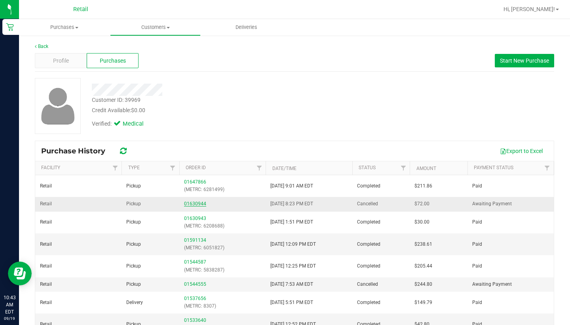
click at [194, 201] on link "01630944" at bounding box center [195, 204] width 22 height 6
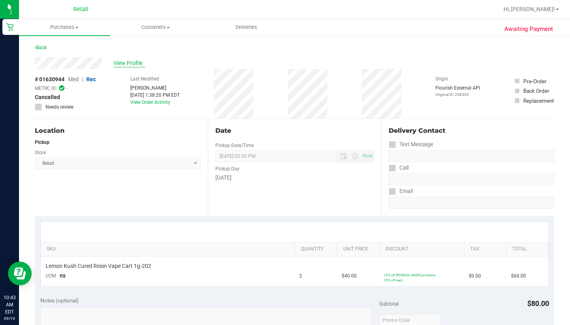
click at [126, 63] on span "View Profile" at bounding box center [130, 63] width 32 height 8
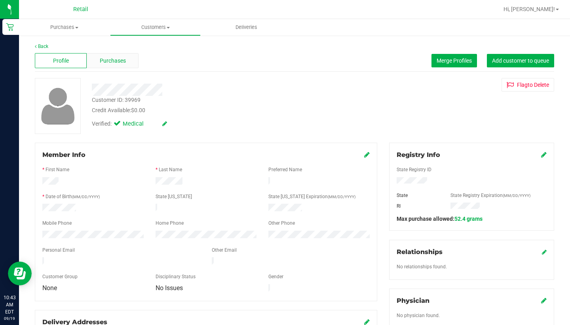
click at [111, 63] on span "Purchases" at bounding box center [113, 61] width 26 height 8
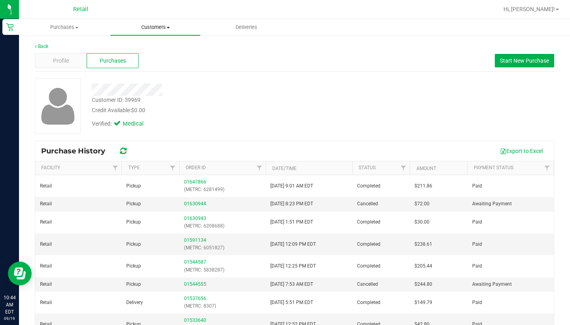
click at [152, 29] on span "Customers" at bounding box center [155, 27] width 90 height 7
click at [64, 57] on span "Profile" at bounding box center [61, 61] width 16 height 8
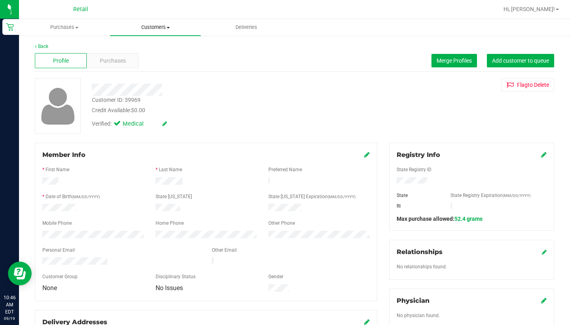
drag, startPoint x: 157, startPoint y: 30, endPoint x: 157, endPoint y: 38, distance: 8.7
click at [157, 30] on span "Customers" at bounding box center [155, 27] width 91 height 7
click at [157, 48] on span "All customers" at bounding box center [138, 47] width 57 height 7
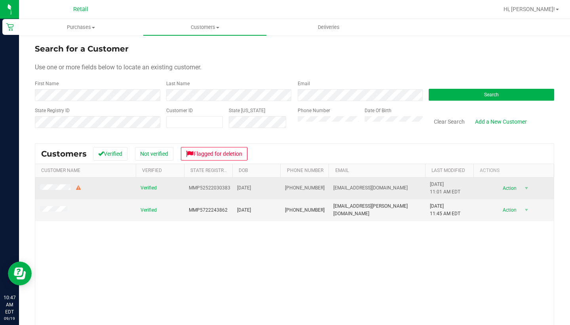
click at [59, 191] on span at bounding box center [61, 188] width 42 height 8
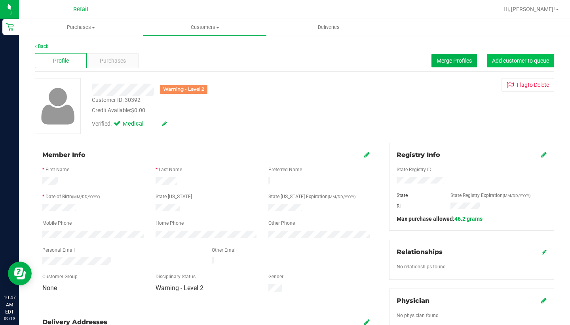
click at [423, 62] on span "Add customer to queue" at bounding box center [520, 60] width 57 height 6
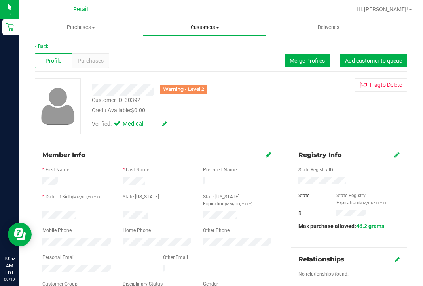
click at [192, 29] on span "Customers" at bounding box center [204, 27] width 123 height 7
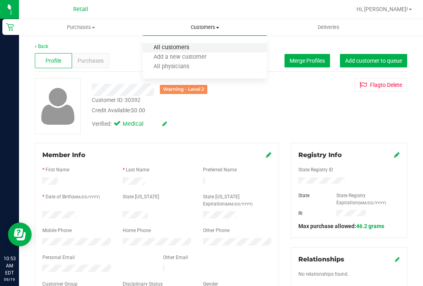
click at [187, 49] on span "All customers" at bounding box center [171, 47] width 57 height 7
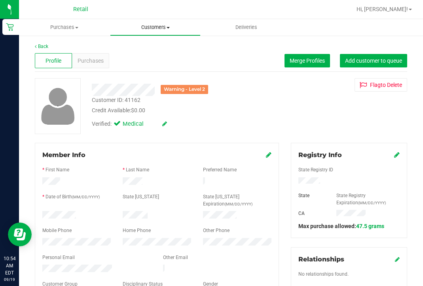
click at [156, 25] on span "Customers" at bounding box center [155, 27] width 90 height 7
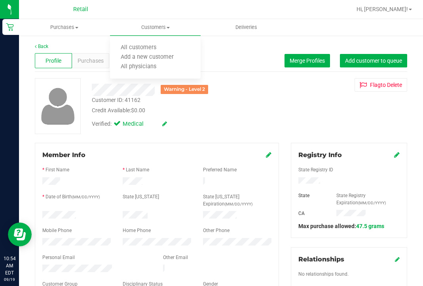
click at [206, 127] on div "Verified: Medical" at bounding box center [182, 122] width 192 height 17
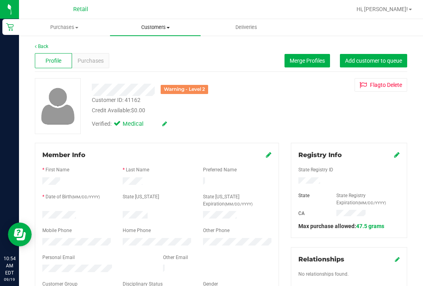
click at [160, 28] on span "Customers" at bounding box center [155, 27] width 91 height 7
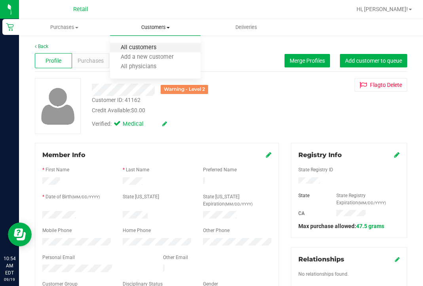
click at [160, 49] on span "All customers" at bounding box center [138, 47] width 57 height 7
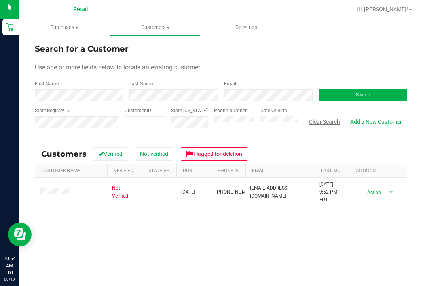
click at [326, 123] on button "Clear Search" at bounding box center [324, 121] width 41 height 13
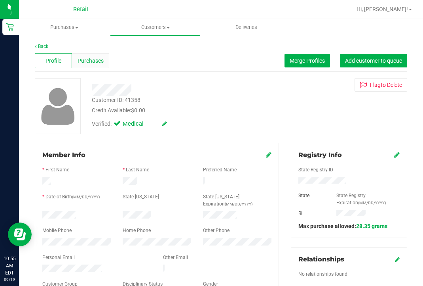
click at [95, 67] on div "Purchases" at bounding box center [90, 60] width 37 height 15
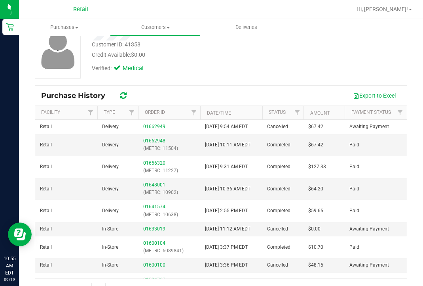
scroll to position [58, 0]
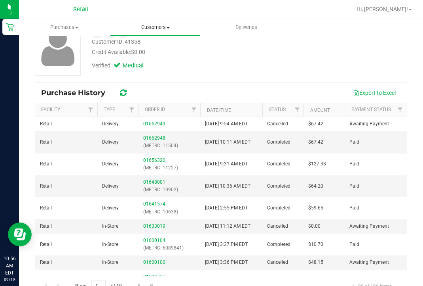
click at [158, 31] on uib-tab-heading "Customers All customers Add a new customer All physicians" at bounding box center [155, 27] width 90 height 16
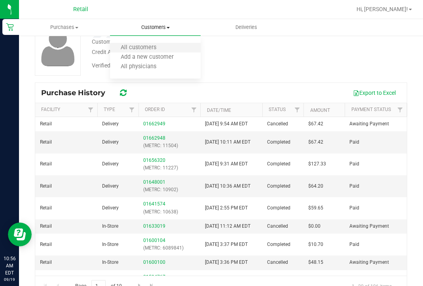
click at [155, 44] on li "All customers" at bounding box center [155, 48] width 91 height 10
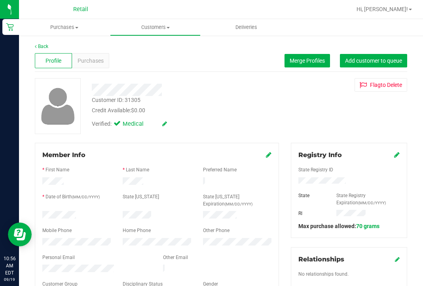
drag, startPoint x: 360, startPoint y: 65, endPoint x: 326, endPoint y: 63, distance: 33.7
click at [359, 65] on button "Add customer to queue" at bounding box center [373, 60] width 67 height 13
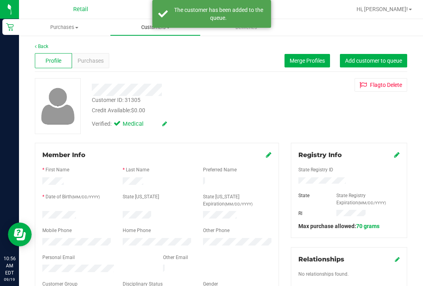
click at [141, 31] on uib-tab-heading "Customers All customers Add a new customer All physicians" at bounding box center [155, 27] width 90 height 16
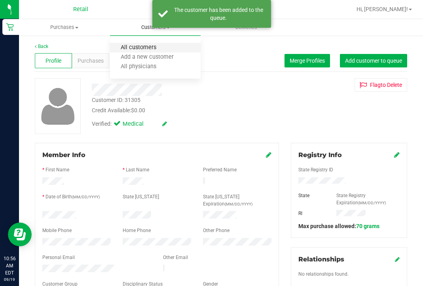
click at [142, 46] on span "All customers" at bounding box center [138, 47] width 57 height 7
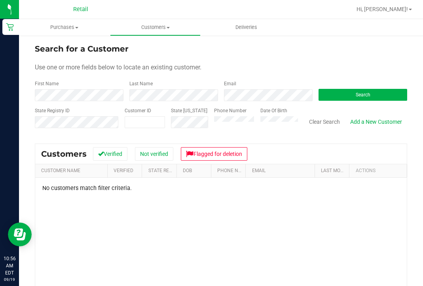
click at [81, 151] on span "Customers" at bounding box center [64, 154] width 46 height 10
click at [333, 124] on button "Clear Search" at bounding box center [324, 121] width 41 height 13
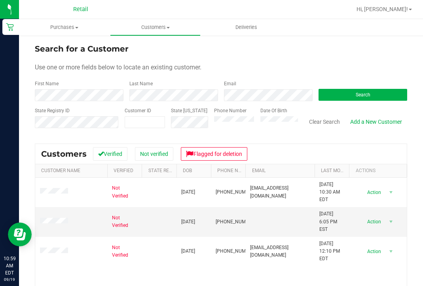
click at [155, 102] on form "Search for a Customer Use one or more fields below to locate an existing custom…" at bounding box center [221, 89] width 373 height 92
click at [162, 86] on div "Last Name" at bounding box center [171, 90] width 95 height 21
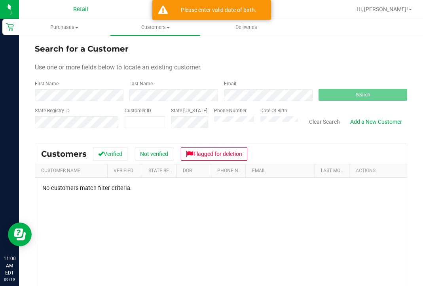
click at [164, 115] on div "State Registry ID Customer ID State ID Phone Number Date Of Birth Clear Search …" at bounding box center [221, 121] width 373 height 28
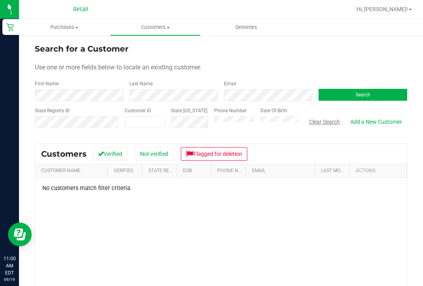
click at [323, 120] on button "Clear Search" at bounding box center [324, 121] width 41 height 13
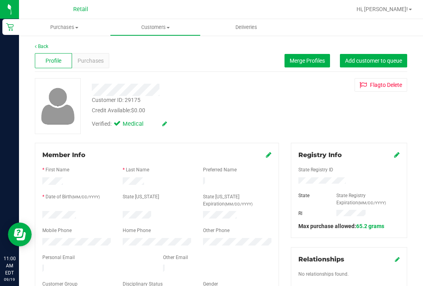
click at [376, 51] on div "Profile Purchases Merge Profiles Add customer to queue" at bounding box center [221, 61] width 373 height 22
click at [359, 66] on button "Add customer to queue" at bounding box center [373, 60] width 67 height 13
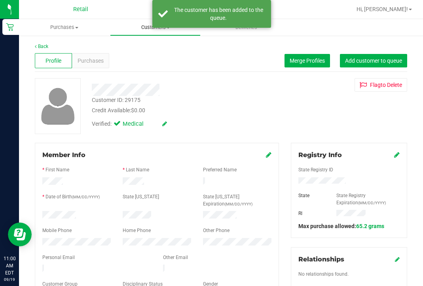
click at [145, 31] on uib-tab-heading "Customers All customers Add a new customer All physicians" at bounding box center [155, 27] width 90 height 16
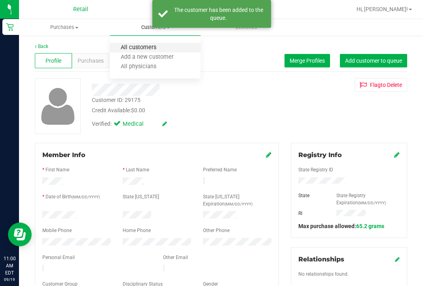
click at [147, 47] on span "All customers" at bounding box center [138, 47] width 57 height 7
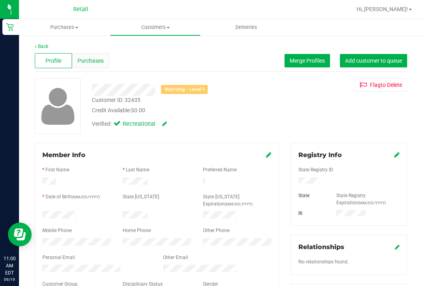
click at [91, 59] on span "Purchases" at bounding box center [91, 61] width 26 height 8
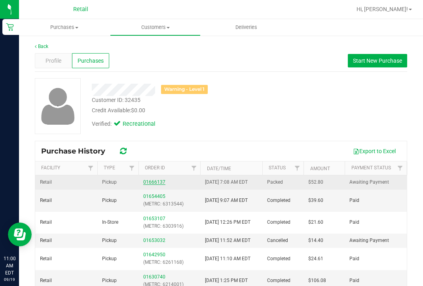
click at [155, 179] on link "01666137" at bounding box center [154, 182] width 22 height 6
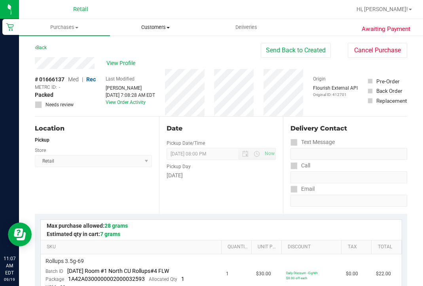
click at [152, 29] on span "Customers" at bounding box center [155, 27] width 90 height 7
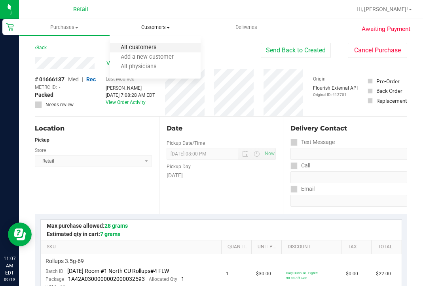
click at [153, 46] on span "All customers" at bounding box center [138, 47] width 57 height 7
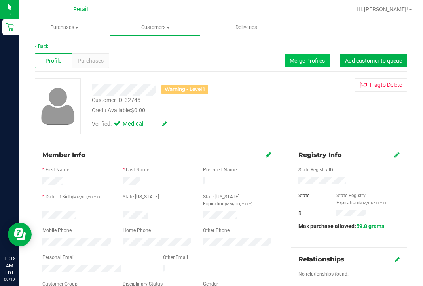
click at [312, 64] on button "Merge Profiles" at bounding box center [308, 60] width 46 height 13
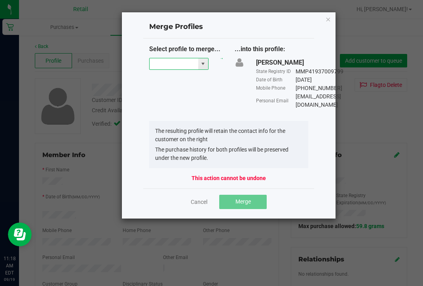
click at [185, 61] on input "NO DATA FOUND" at bounding box center [174, 63] width 49 height 11
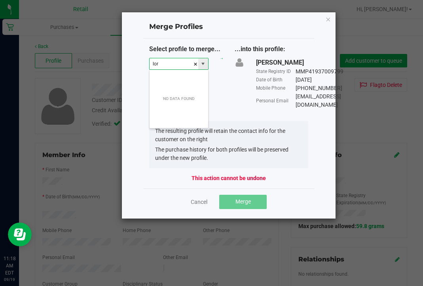
scroll to position [12, 59]
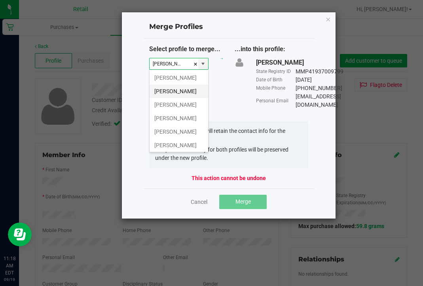
drag, startPoint x: 177, startPoint y: 76, endPoint x: 185, endPoint y: 92, distance: 18.2
click at [185, 92] on li "Loretta Brown" at bounding box center [179, 90] width 59 height 13
type input "Loretta Brown"
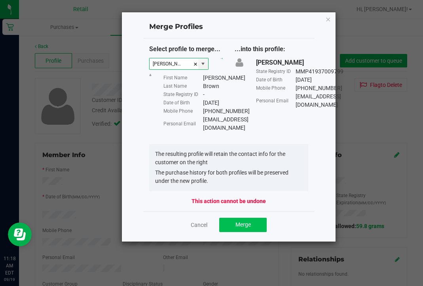
click at [248, 227] on span "Merge" at bounding box center [243, 224] width 15 height 6
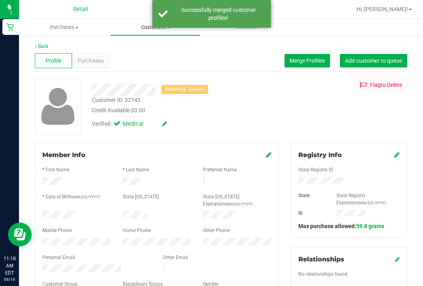
click at [143, 30] on span "Customers" at bounding box center [155, 27] width 90 height 7
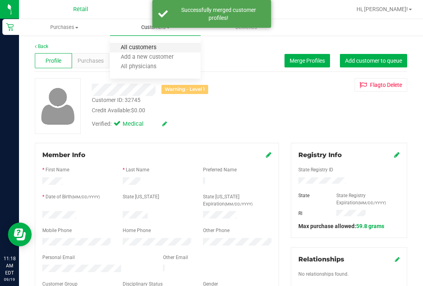
click at [141, 48] on span "All customers" at bounding box center [138, 47] width 57 height 7
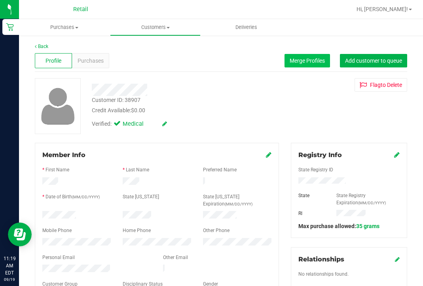
click at [310, 58] on span "Merge Profiles" at bounding box center [307, 60] width 35 height 6
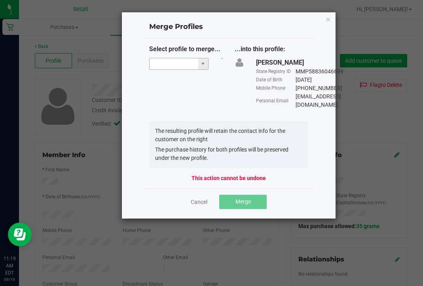
click at [163, 59] on input "NO DATA FOUND" at bounding box center [174, 63] width 49 height 11
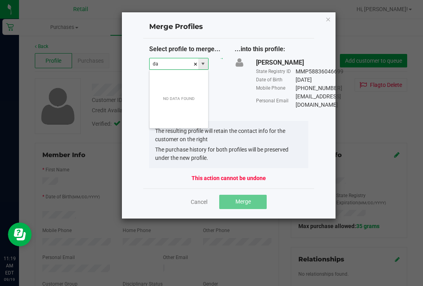
scroll to position [12, 59]
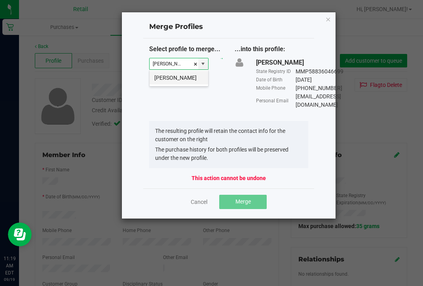
click at [182, 76] on li "David Nutini" at bounding box center [179, 77] width 59 height 13
type input "David Nutini"
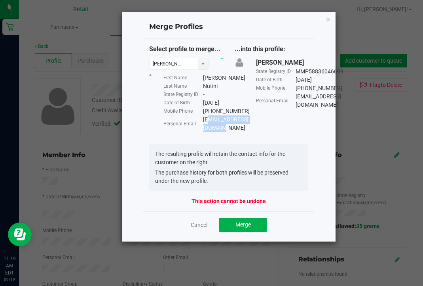
drag, startPoint x: 261, startPoint y: 135, endPoint x: 205, endPoint y: 133, distance: 55.9
click at [205, 132] on div "Davidnutini@gmail.com" at bounding box center [226, 123] width 46 height 17
click at [258, 185] on li "The purchase history for both profiles will be preserved under the new profile." at bounding box center [228, 176] width 147 height 17
click at [248, 227] on span "Merge" at bounding box center [243, 224] width 15 height 6
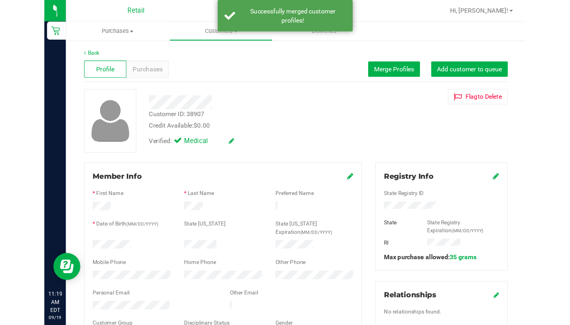
scroll to position [0, 0]
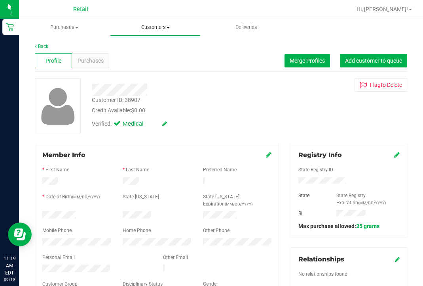
click at [155, 29] on span "Customers" at bounding box center [155, 27] width 90 height 7
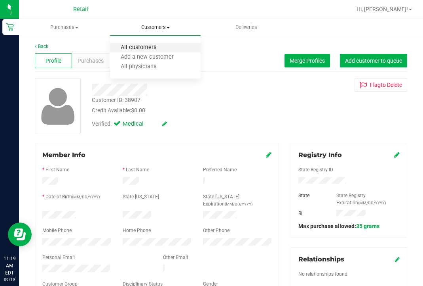
click at [149, 47] on span "All customers" at bounding box center [138, 47] width 57 height 7
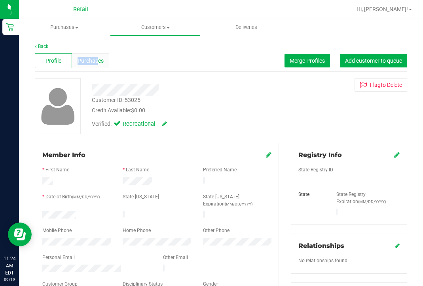
click at [98, 57] on span "Purchases" at bounding box center [91, 61] width 26 height 8
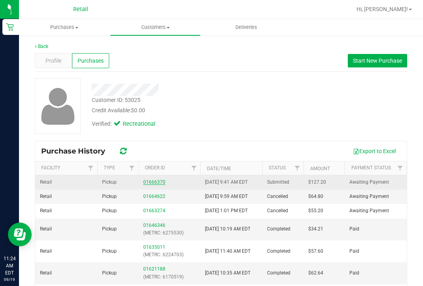
click at [154, 182] on link "01666370" at bounding box center [154, 182] width 22 height 6
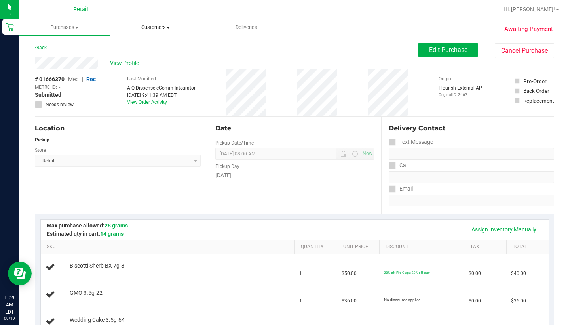
click at [156, 23] on uib-tab-heading "Customers All customers Add a new customer All physicians" at bounding box center [155, 27] width 90 height 16
click at [149, 89] on div "AIQ Dispense eComm Integrator" at bounding box center [161, 87] width 69 height 7
click at [118, 61] on span "View Profile" at bounding box center [126, 63] width 32 height 8
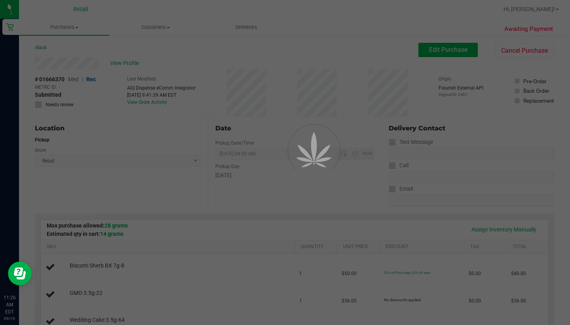
scroll to position [0, 0]
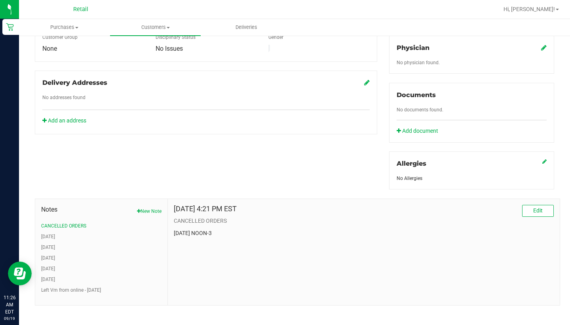
scroll to position [239, 0]
click at [61, 285] on button "Left Vm from online - 12.31.23" at bounding box center [71, 290] width 60 height 7
click at [54, 276] on button "8/14/23" at bounding box center [48, 279] width 14 height 7
click at [53, 266] on ul "CANCELLED ORDERS 12/4/24 10/23/24 10/02/24 9/25/24 8/14/23 Left Vm from online …" at bounding box center [101, 258] width 120 height 71
click at [53, 265] on button "9/25/24" at bounding box center [48, 268] width 14 height 7
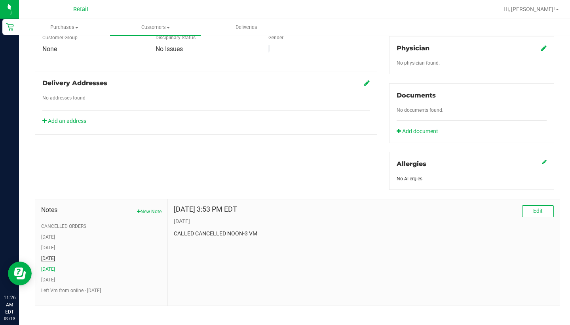
click at [55, 255] on button "10/02/24" at bounding box center [48, 258] width 14 height 7
click at [55, 244] on button "10/23/24" at bounding box center [48, 247] width 14 height 7
click at [55, 233] on button "12/4/24" at bounding box center [48, 236] width 14 height 7
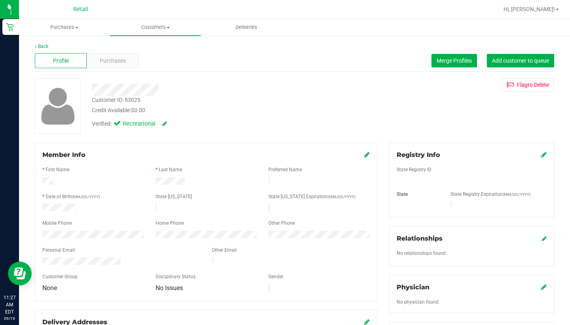
scroll to position [0, 0]
click at [147, 24] on span "Customers" at bounding box center [155, 27] width 91 height 7
click at [147, 44] on li "All customers" at bounding box center [155, 48] width 91 height 10
click at [106, 60] on span "Purchases" at bounding box center [113, 61] width 26 height 8
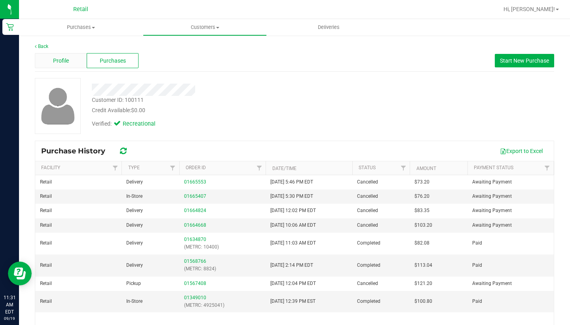
click at [74, 55] on div "Profile" at bounding box center [61, 60] width 52 height 15
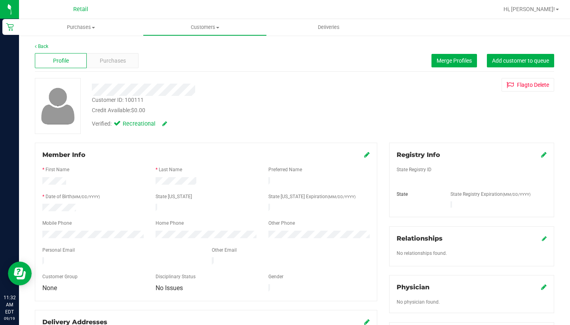
drag, startPoint x: 364, startPoint y: 155, endPoint x: 219, endPoint y: 175, distance: 146.8
click at [219, 175] on form "Member Info * First Name * Last Name Preferred Name * Date of Birth (MM/DD/YYYY…" at bounding box center [205, 221] width 327 height 143
click at [369, 155] on icon at bounding box center [367, 154] width 6 height 6
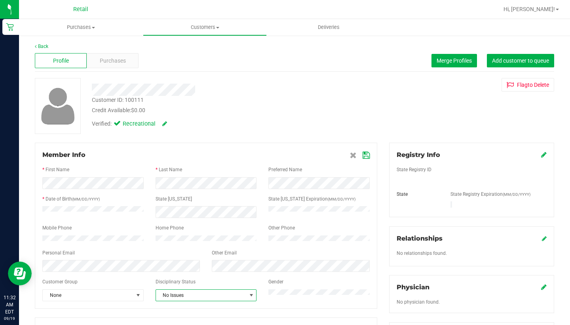
click at [185, 285] on span "No Issues" at bounding box center [201, 294] width 91 height 11
click at [191, 273] on li "Warning - Level 2" at bounding box center [206, 275] width 101 height 12
click at [363, 156] on icon at bounding box center [366, 155] width 7 height 6
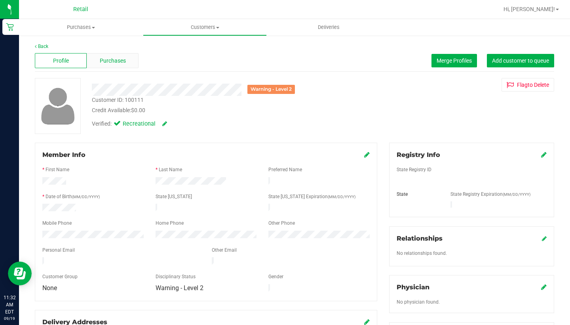
click at [101, 64] on span "Purchases" at bounding box center [113, 61] width 26 height 8
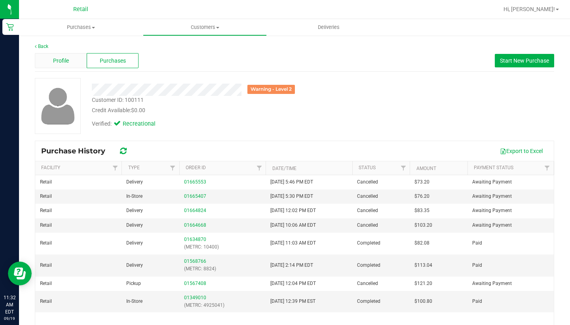
click at [58, 58] on span "Profile" at bounding box center [61, 61] width 16 height 8
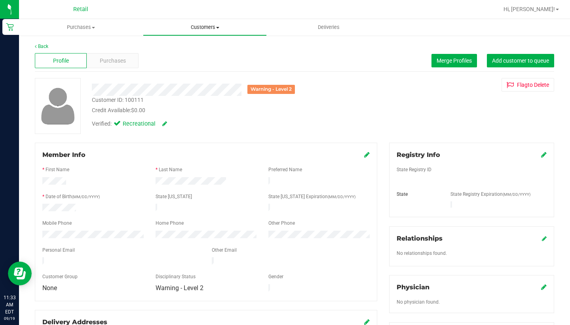
click at [211, 34] on uib-tab-heading "Customers All customers Add a new customer All physicians" at bounding box center [204, 27] width 123 height 16
click at [212, 50] on li "All customers" at bounding box center [205, 48] width 124 height 10
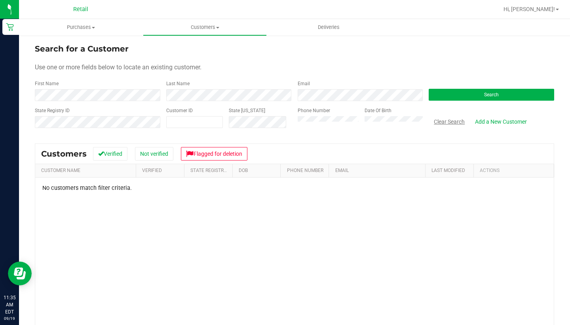
click at [423, 124] on button "Clear Search" at bounding box center [449, 121] width 41 height 13
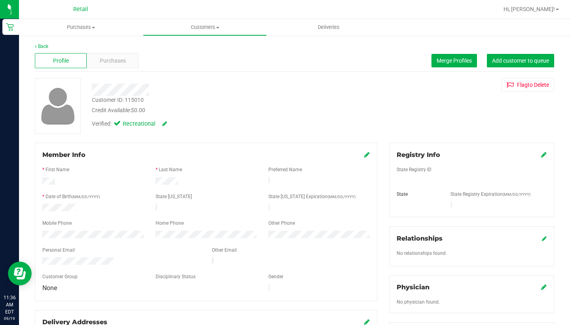
click at [117, 69] on div "Profile Purchases Merge Profiles Add customer to queue" at bounding box center [295, 61] width 520 height 22
click at [118, 63] on span "Purchases" at bounding box center [113, 61] width 26 height 8
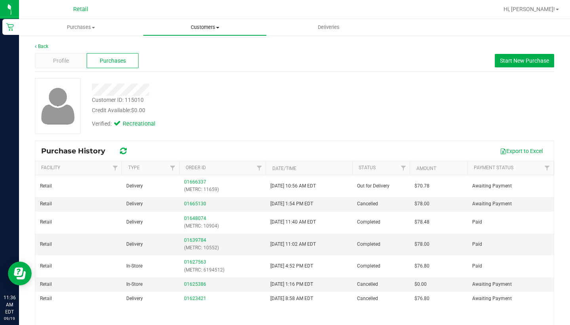
click at [203, 33] on uib-tab-heading "Customers All customers Add a new customer All physicians" at bounding box center [204, 27] width 123 height 16
click at [204, 49] on li "All customers" at bounding box center [205, 48] width 124 height 10
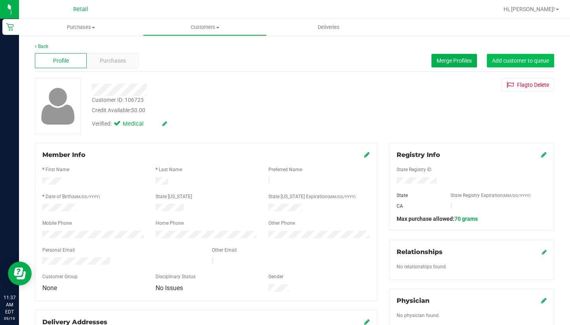
click at [423, 66] on button "Add customer to queue" at bounding box center [520, 60] width 67 height 13
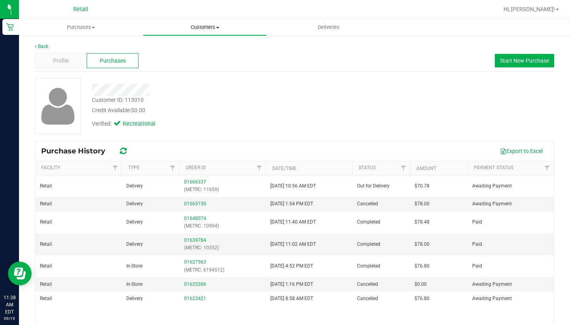
click at [203, 27] on span "Customers" at bounding box center [204, 27] width 123 height 7
click at [194, 48] on span "All customers" at bounding box center [171, 47] width 57 height 7
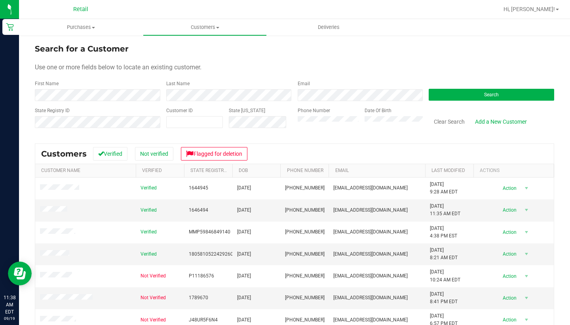
click at [143, 88] on div "First Name" at bounding box center [98, 90] width 126 height 21
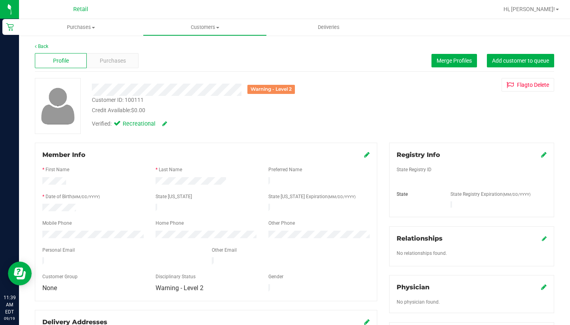
click at [367, 157] on icon at bounding box center [367, 154] width 6 height 6
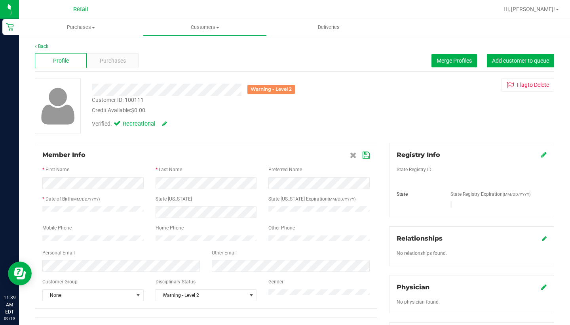
click at [368, 156] on icon at bounding box center [366, 155] width 7 height 6
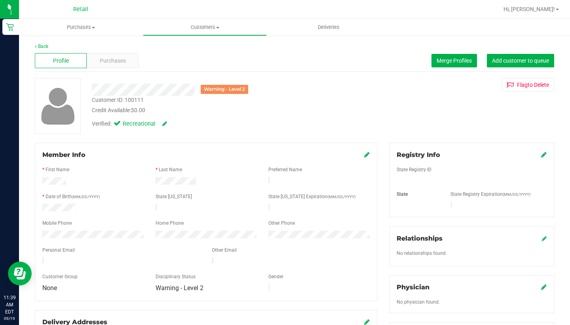
click at [195, 18] on nav "Retail Hi, Sarah!" at bounding box center [294, 9] width 551 height 19
click at [365, 151] on link at bounding box center [367, 155] width 6 height 8
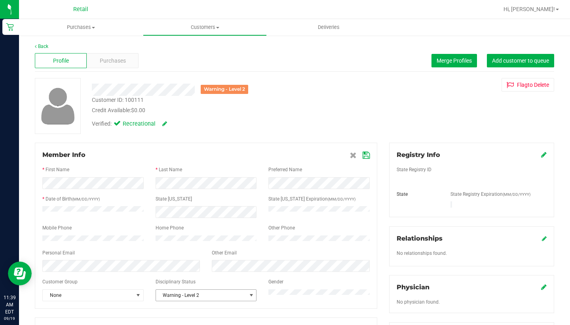
click at [184, 285] on span "Warning - Level 2" at bounding box center [201, 294] width 91 height 11
click at [191, 251] on li "No Issues" at bounding box center [206, 252] width 101 height 12
click at [366, 156] on icon at bounding box center [366, 155] width 7 height 6
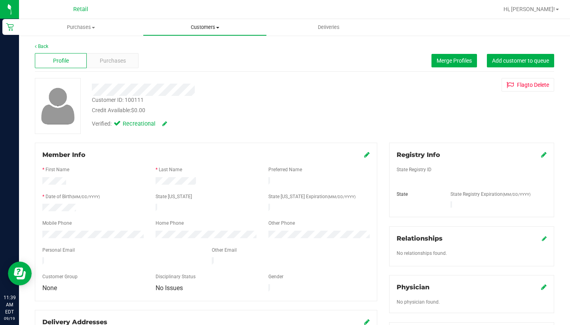
click at [198, 26] on span "Customers" at bounding box center [204, 27] width 123 height 7
click at [124, 58] on span "Purchases" at bounding box center [113, 61] width 26 height 8
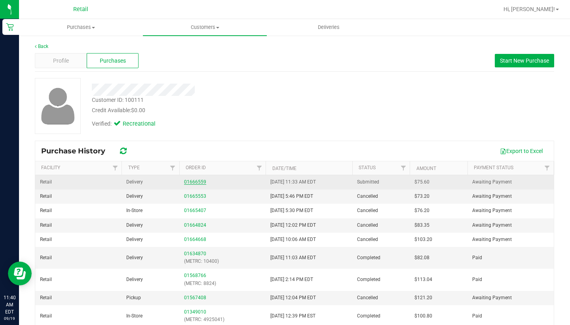
click at [196, 182] on link "01666559" at bounding box center [195, 182] width 22 height 6
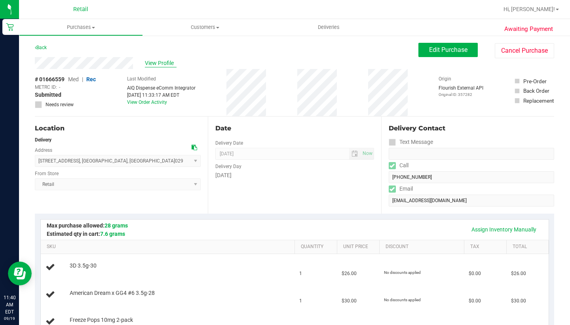
click at [168, 63] on span "View Profile" at bounding box center [161, 63] width 32 height 8
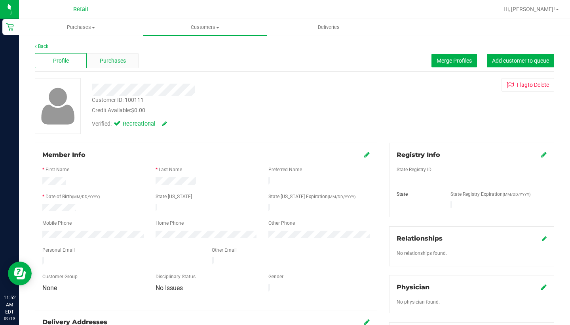
click at [114, 61] on span "Purchases" at bounding box center [113, 61] width 26 height 8
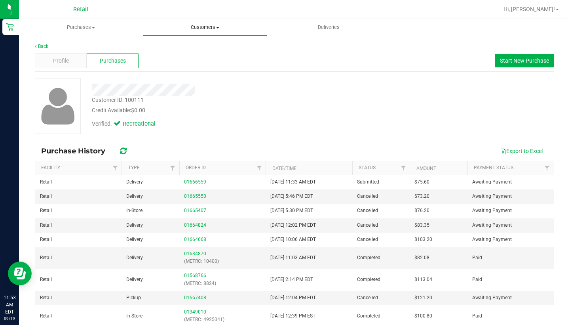
click at [213, 27] on span "Customers" at bounding box center [205, 27] width 124 height 7
click at [216, 47] on li "All customers" at bounding box center [205, 48] width 124 height 10
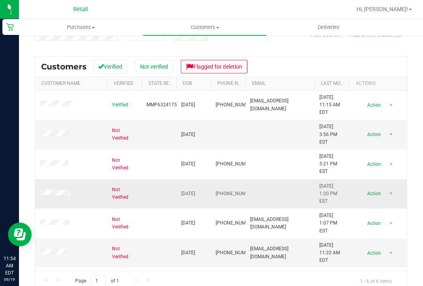
scroll to position [85, 0]
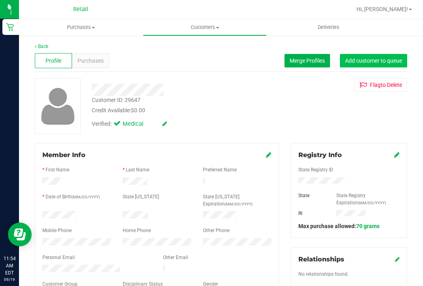
click at [369, 61] on span "Add customer to queue" at bounding box center [373, 60] width 57 height 6
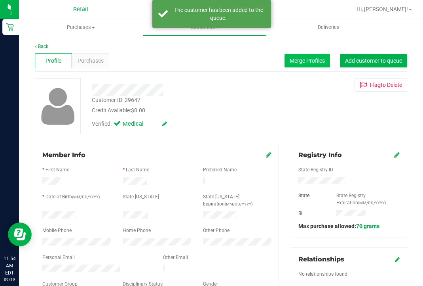
click at [310, 61] on span "Merge Profiles" at bounding box center [307, 60] width 35 height 6
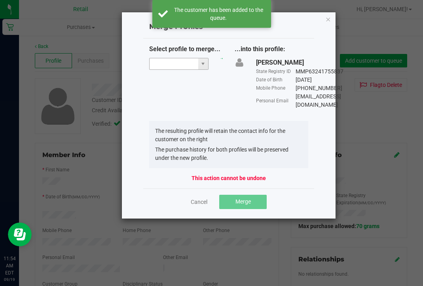
click at [174, 61] on input "NO DATA FOUND" at bounding box center [174, 63] width 49 height 11
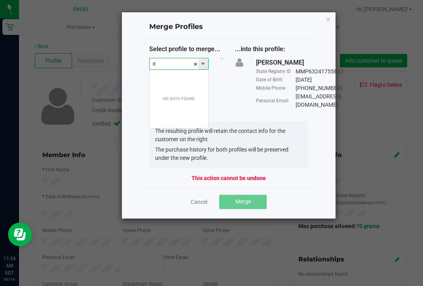
scroll to position [12, 59]
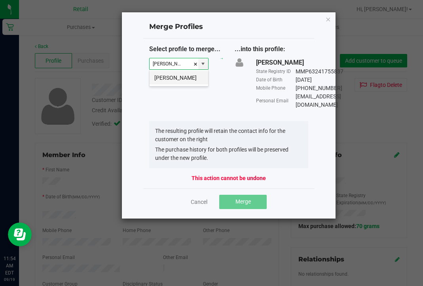
click at [174, 77] on li "Darrell Taylor" at bounding box center [179, 77] width 59 height 13
type input "Darrell Taylor"
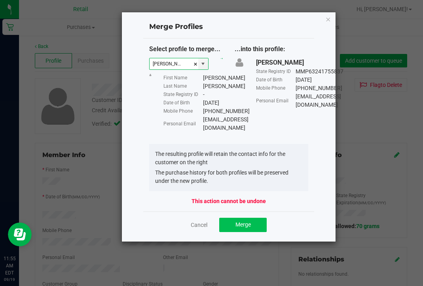
click at [255, 228] on button "Merge" at bounding box center [243, 224] width 48 height 14
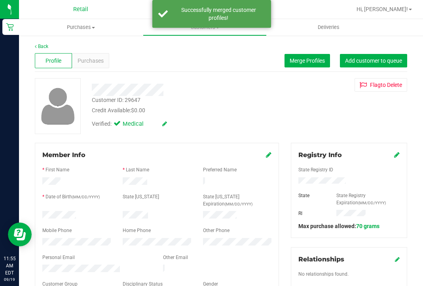
scroll to position [114, 0]
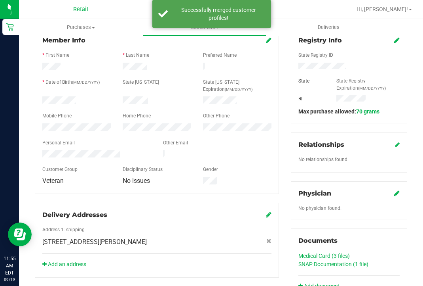
click at [303, 263] on link "SNAP Documentation (1 file)" at bounding box center [334, 264] width 70 height 6
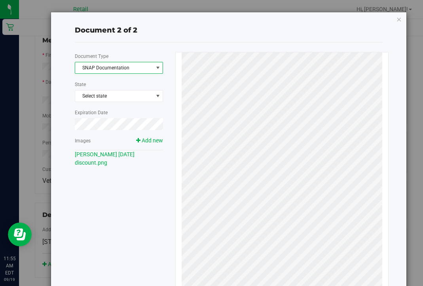
click at [143, 71] on span "SNAP Documentation" at bounding box center [114, 67] width 78 height 11
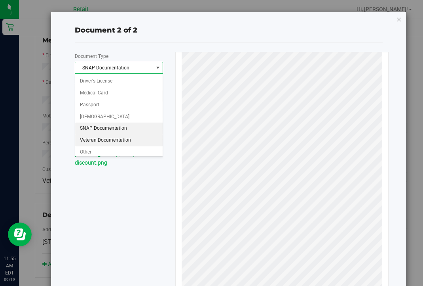
click at [145, 136] on li "Veteran Documentation" at bounding box center [119, 140] width 88 height 12
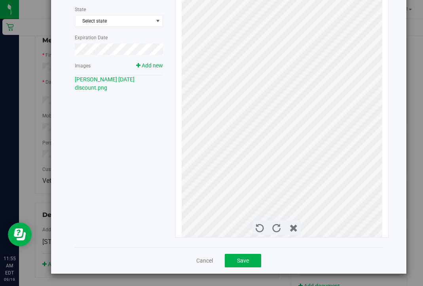
scroll to position [75, 0]
click at [235, 267] on button "Save" at bounding box center [243, 259] width 36 height 13
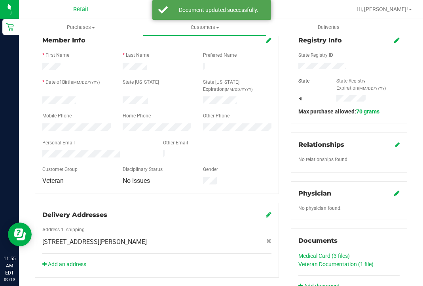
scroll to position [0, 0]
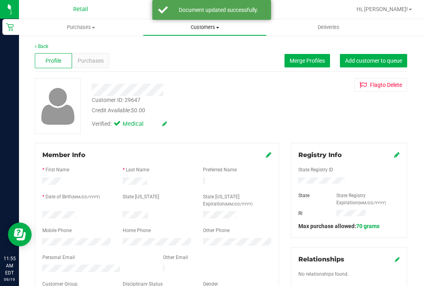
click at [204, 33] on uib-tab-heading "Customers All customers Add a new customer All physicians" at bounding box center [204, 27] width 123 height 16
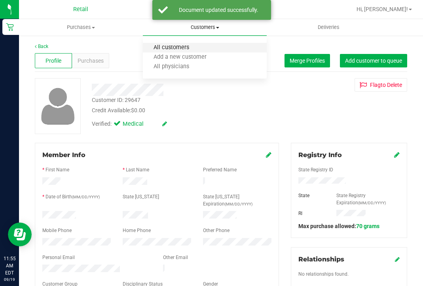
click at [196, 47] on span "All customers" at bounding box center [171, 47] width 57 height 7
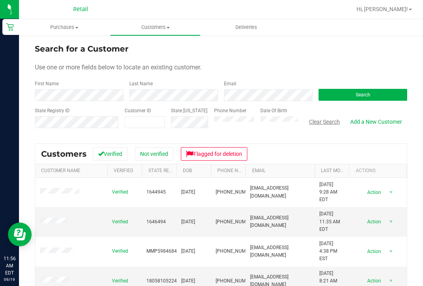
click at [325, 124] on button "Clear Search" at bounding box center [324, 121] width 41 height 13
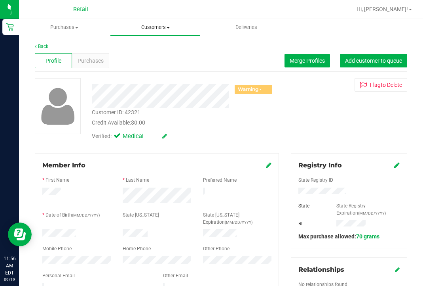
click at [153, 27] on span "Customers" at bounding box center [155, 27] width 90 height 7
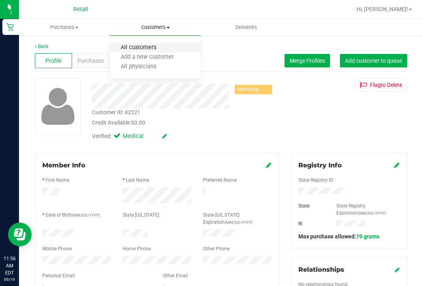
click at [153, 49] on span "All customers" at bounding box center [138, 47] width 57 height 7
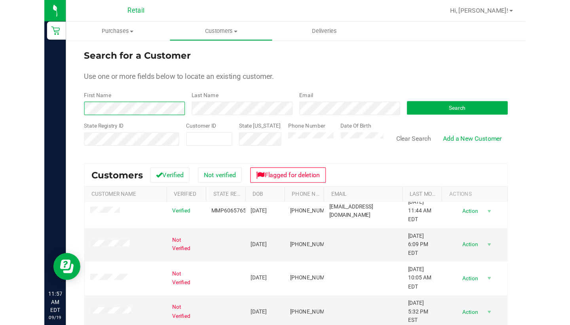
scroll to position [67, 0]
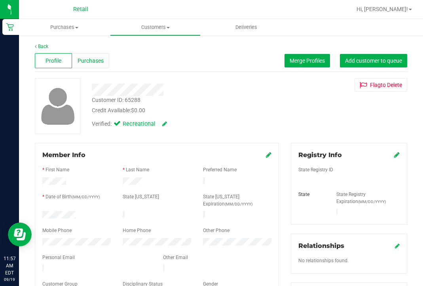
click at [104, 57] on div "Purchases" at bounding box center [90, 60] width 37 height 15
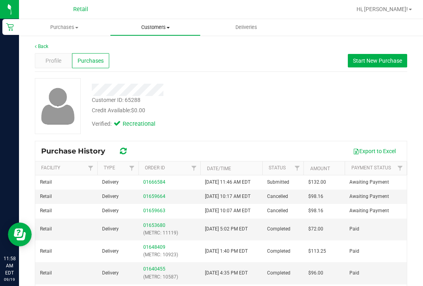
click at [145, 33] on uib-tab-heading "Customers All customers Add a new customer All physicians" at bounding box center [155, 27] width 90 height 16
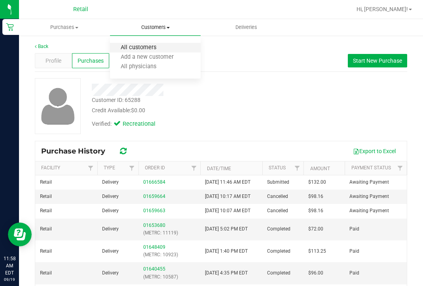
click at [145, 45] on span "All customers" at bounding box center [138, 47] width 57 height 7
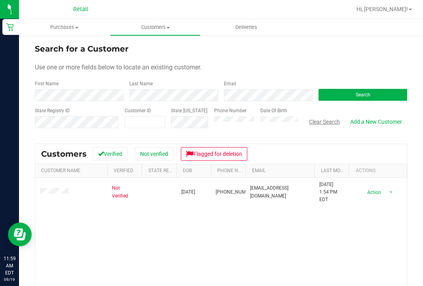
click at [326, 123] on button "Clear Search" at bounding box center [324, 121] width 41 height 13
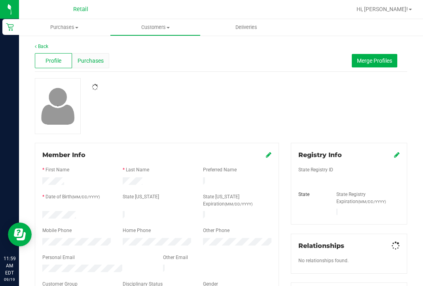
click at [93, 60] on span "Purchases" at bounding box center [91, 61] width 26 height 8
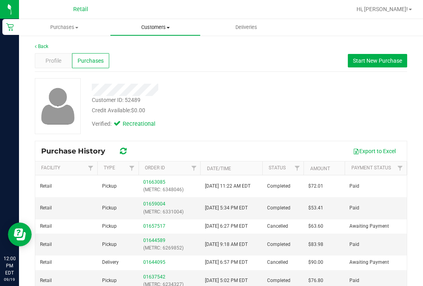
click at [160, 25] on span "Customers" at bounding box center [155, 27] width 90 height 7
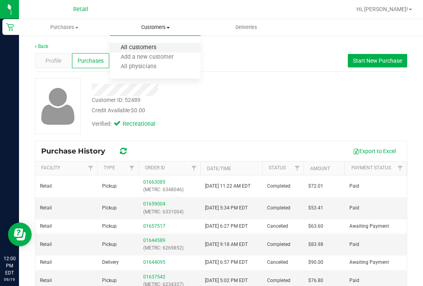
click at [162, 48] on span "All customers" at bounding box center [138, 47] width 57 height 7
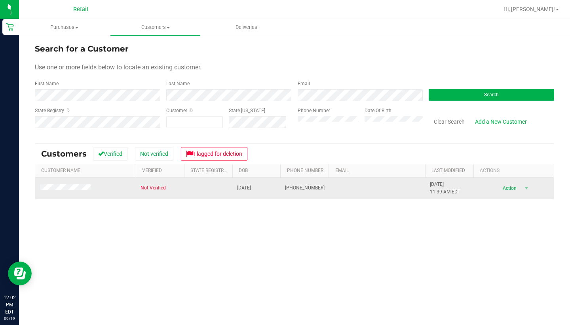
click at [57, 185] on span at bounding box center [66, 188] width 53 height 8
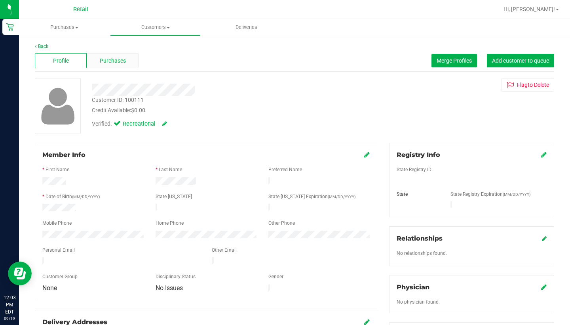
click at [114, 65] on div "Purchases" at bounding box center [113, 60] width 52 height 15
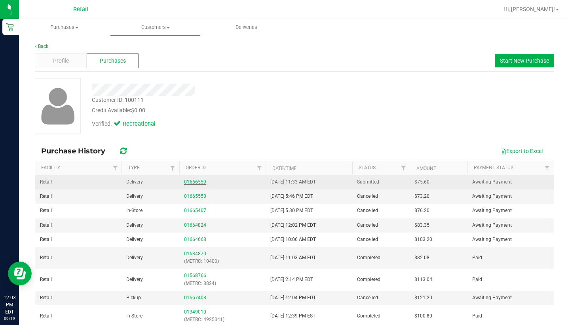
click at [199, 182] on link "01666559" at bounding box center [195, 182] width 22 height 6
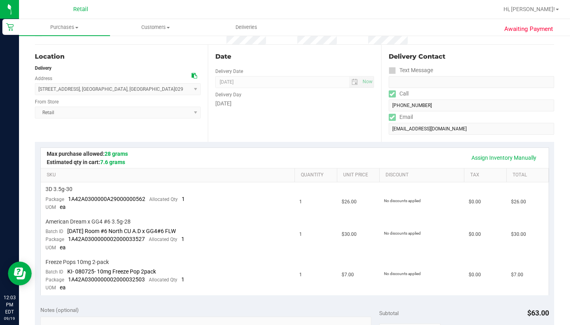
scroll to position [57, 0]
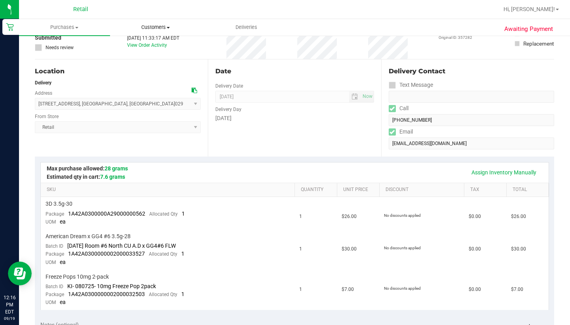
click at [154, 27] on span "Customers" at bounding box center [155, 27] width 90 height 7
click at [156, 46] on span "All customers" at bounding box center [138, 47] width 57 height 7
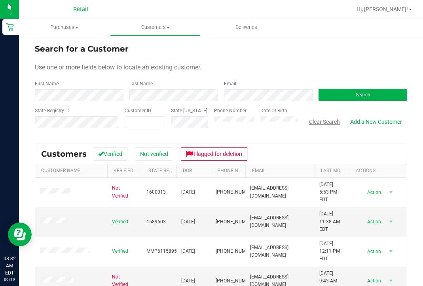
click at [325, 124] on button "Clear Search" at bounding box center [324, 121] width 41 height 13
click at [320, 123] on button "Clear Search" at bounding box center [324, 121] width 41 height 13
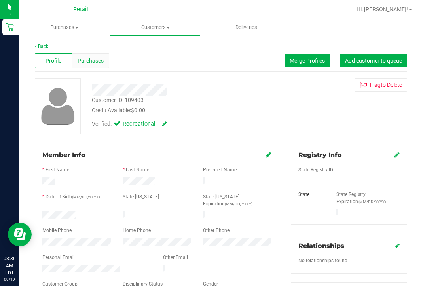
click at [88, 60] on span "Purchases" at bounding box center [91, 61] width 26 height 8
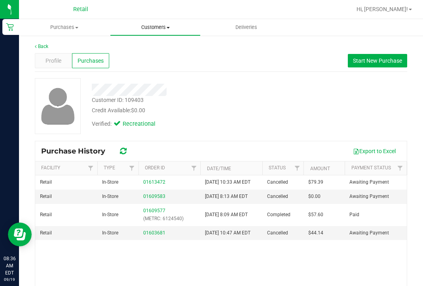
drag, startPoint x: 158, startPoint y: 24, endPoint x: 158, endPoint y: 29, distance: 4.8
click at [158, 24] on span "Customers" at bounding box center [155, 27] width 90 height 7
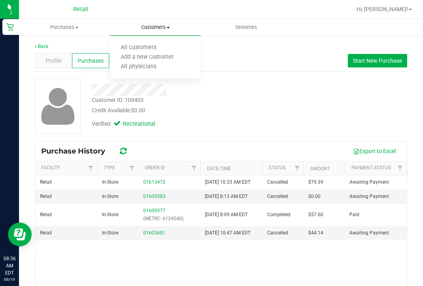
click at [154, 43] on ul "All customers Add a new customer All physicians" at bounding box center [155, 57] width 91 height 43
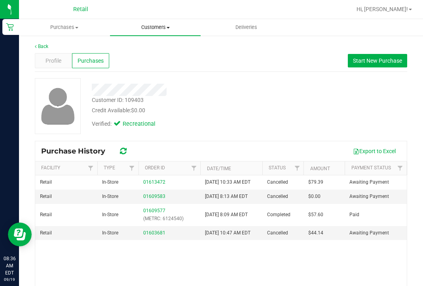
click at [153, 28] on span "Customers" at bounding box center [155, 27] width 91 height 7
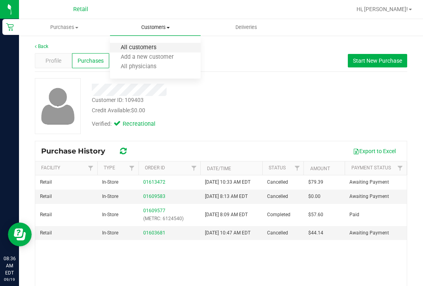
click at [152, 47] on span "All customers" at bounding box center [138, 47] width 57 height 7
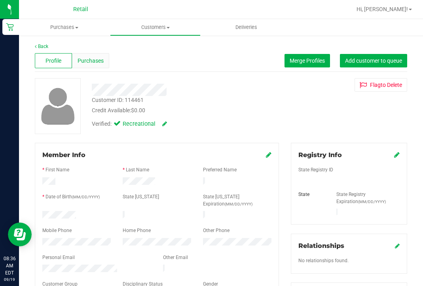
click at [95, 57] on span "Purchases" at bounding box center [91, 61] width 26 height 8
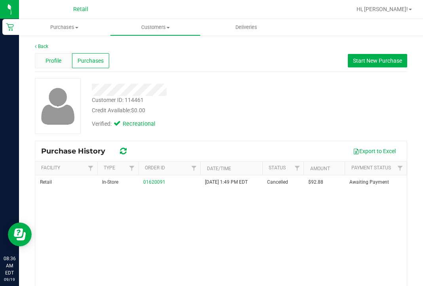
click at [52, 63] on span "Profile" at bounding box center [54, 61] width 16 height 8
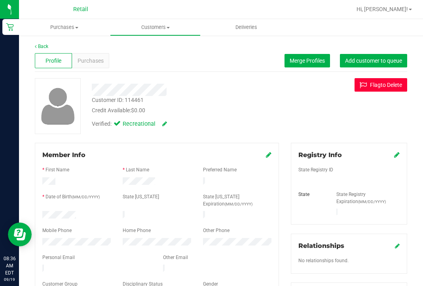
click at [381, 85] on button "Flag to Delete" at bounding box center [381, 84] width 53 height 13
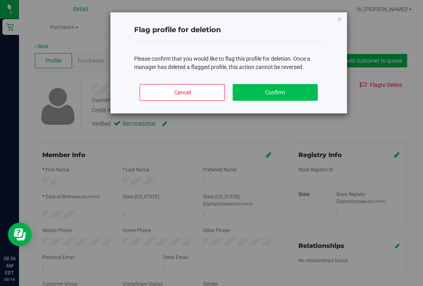
click at [257, 93] on button "Confirm" at bounding box center [275, 92] width 85 height 17
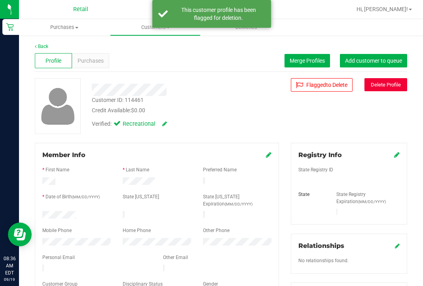
click at [394, 82] on button "Delete Profile" at bounding box center [386, 84] width 43 height 13
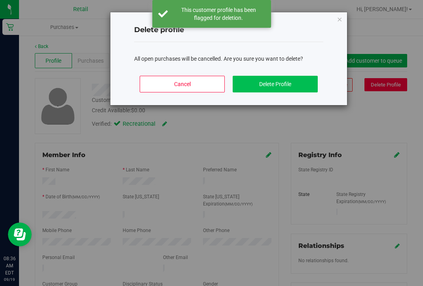
click at [261, 84] on button "Delete Profile" at bounding box center [275, 84] width 85 height 17
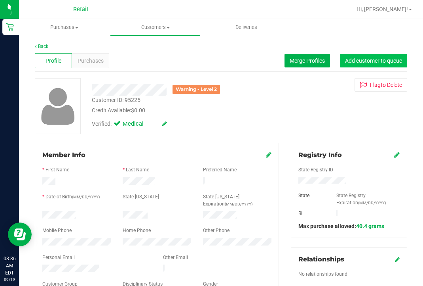
click at [355, 61] on span "Add customer to queue" at bounding box center [373, 60] width 57 height 6
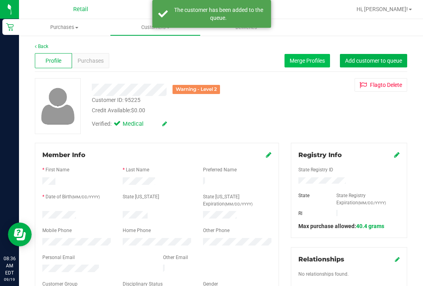
click at [307, 61] on span "Merge Profiles" at bounding box center [307, 60] width 35 height 6
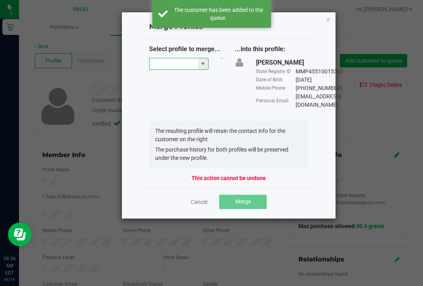
click at [172, 64] on input "NO DATA FOUND" at bounding box center [174, 63] width 49 height 11
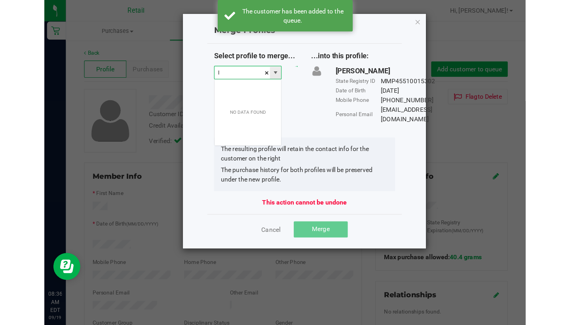
scroll to position [12, 59]
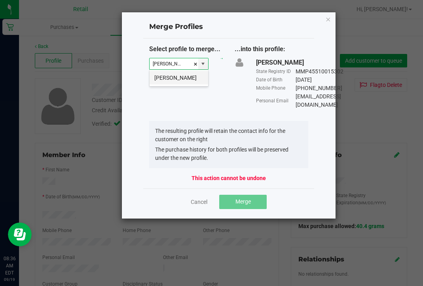
click at [175, 81] on li "Lucy Ganhadeiro" at bounding box center [179, 77] width 59 height 13
type input "Lucy Ganhadeiro"
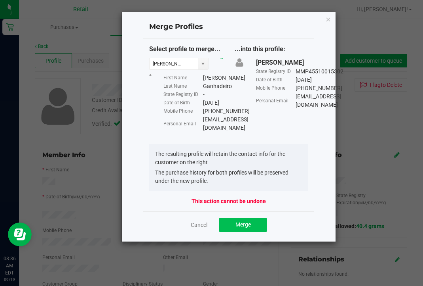
click at [243, 227] on span "Merge" at bounding box center [243, 224] width 15 height 6
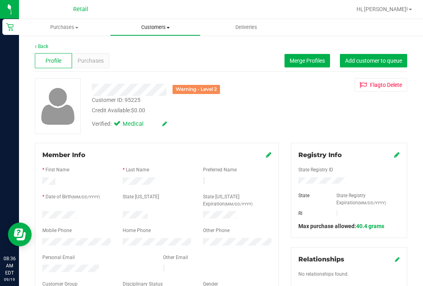
click at [158, 30] on span "Customers" at bounding box center [155, 27] width 90 height 7
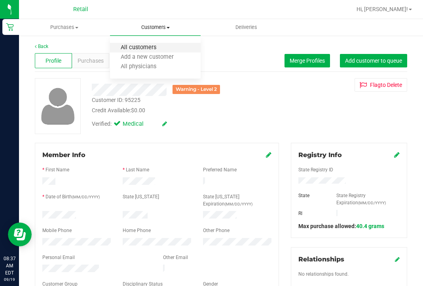
click at [162, 46] on span "All customers" at bounding box center [138, 47] width 57 height 7
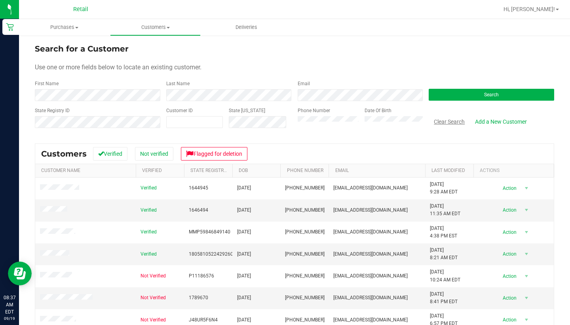
click at [423, 122] on button "Clear Search" at bounding box center [449, 121] width 41 height 13
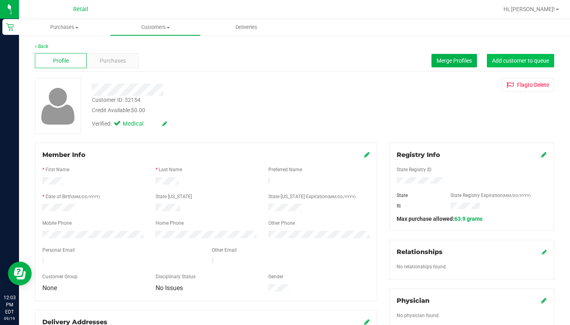
click at [514, 61] on span "Add customer to queue" at bounding box center [520, 60] width 57 height 6
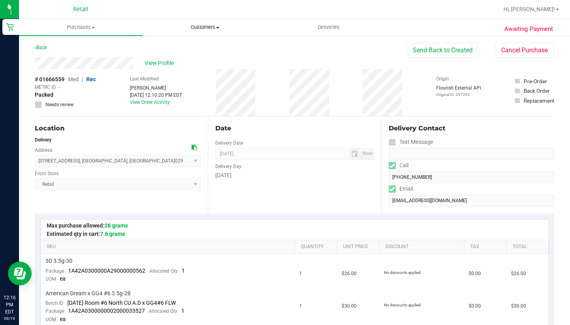
click at [203, 34] on uib-tab-heading "Customers All customers Add a new customer All physicians" at bounding box center [204, 27] width 123 height 16
click at [203, 44] on li "All customers" at bounding box center [205, 48] width 124 height 10
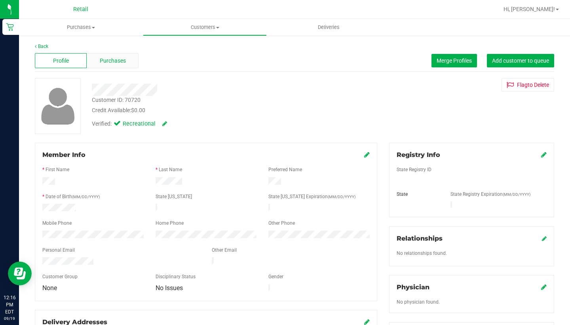
click at [111, 56] on div "Purchases" at bounding box center [113, 60] width 52 height 15
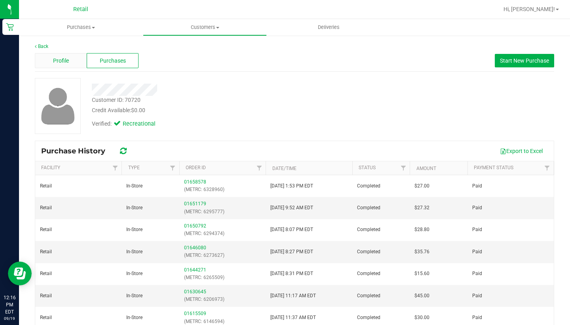
click at [58, 64] on span "Profile" at bounding box center [61, 61] width 16 height 8
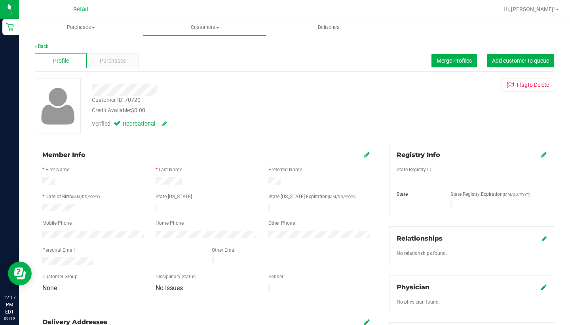
click at [367, 155] on icon at bounding box center [367, 154] width 6 height 6
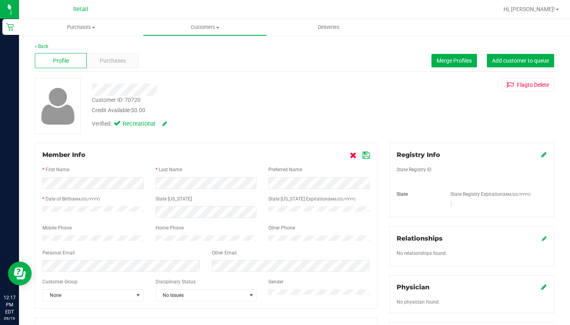
click at [353, 156] on icon at bounding box center [353, 155] width 7 height 6
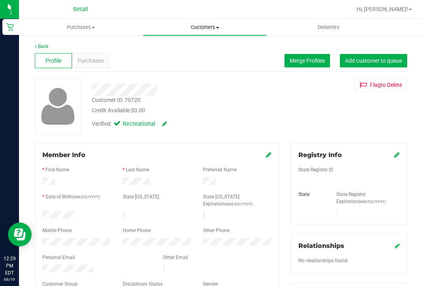
click at [198, 29] on span "Customers" at bounding box center [204, 27] width 123 height 7
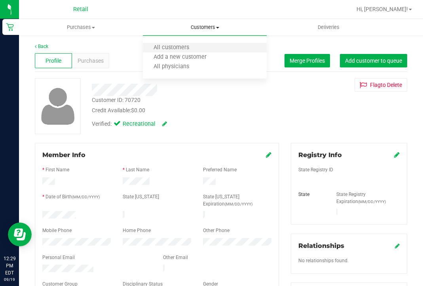
click at [194, 44] on li "All customers" at bounding box center [205, 48] width 124 height 10
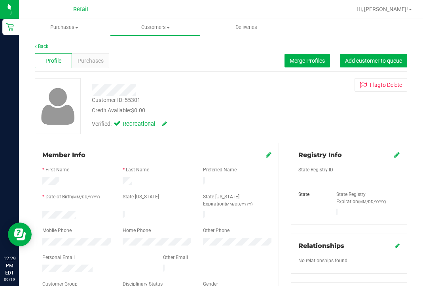
click at [88, 70] on div "Profile Purchases Merge Profiles Add customer to queue" at bounding box center [221, 61] width 373 height 22
click at [91, 59] on span "Purchases" at bounding box center [91, 61] width 26 height 8
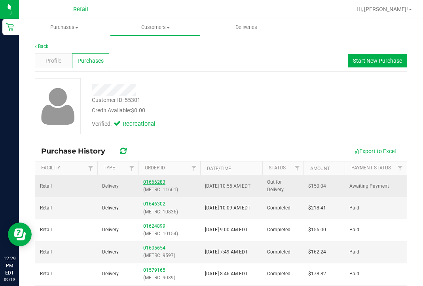
click at [156, 181] on link "01666283" at bounding box center [154, 182] width 22 height 6
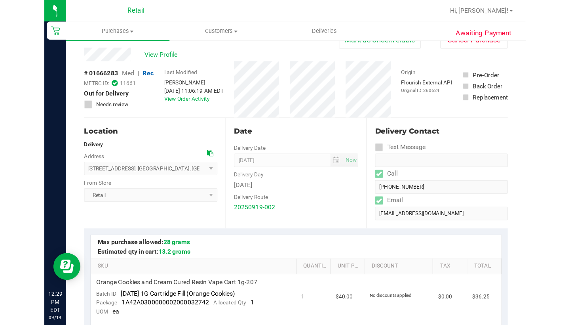
scroll to position [18, 0]
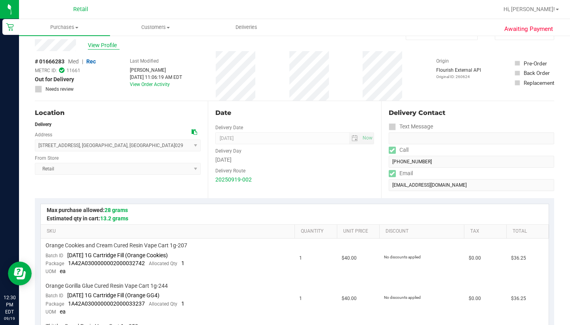
click at [108, 47] on span "View Profile" at bounding box center [104, 45] width 32 height 8
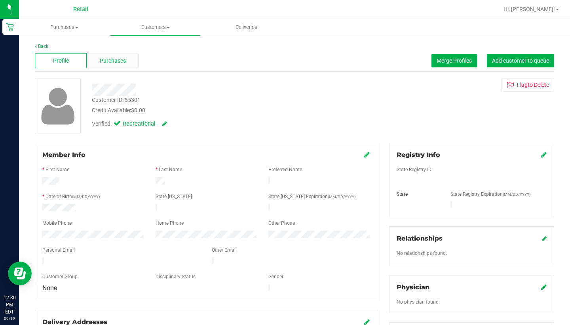
click at [112, 65] on div "Purchases" at bounding box center [113, 60] width 52 height 15
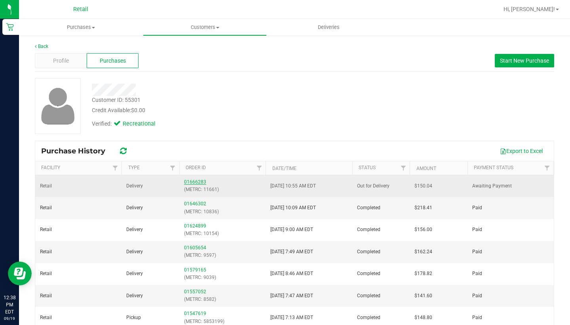
click at [192, 183] on link "01666283" at bounding box center [195, 182] width 22 height 6
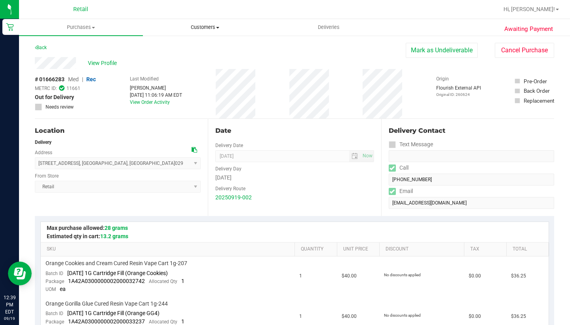
click at [199, 28] on span "Customers" at bounding box center [204, 27] width 123 height 7
click at [195, 44] on li "All customers" at bounding box center [205, 48] width 124 height 10
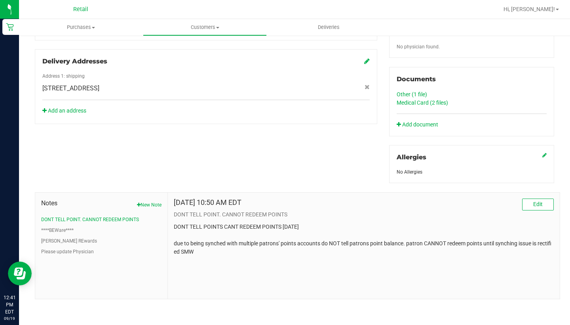
scroll to position [278, 0]
drag, startPoint x: 202, startPoint y: 253, endPoint x: 173, endPoint y: 222, distance: 42.3
click at [173, 222] on div "Sep 16, 2025 10:50 AM EDT Edit DONT TELL POINT. CANNOT REDEEM POINTS DONT TELL …" at bounding box center [364, 246] width 392 height 106
copy p "DONT TELL POINTS CANT REDEEM POINTS 09.16.2025 due to being synched with multip…"
click at [212, 29] on span "Customers" at bounding box center [204, 27] width 123 height 7
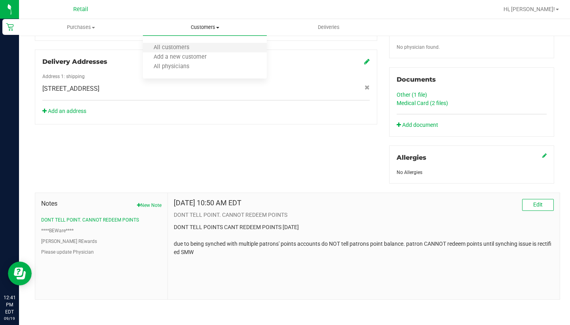
click at [213, 49] on li "All customers" at bounding box center [205, 48] width 124 height 10
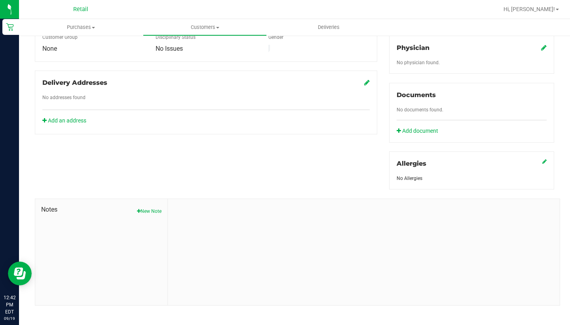
scroll to position [239, 0]
click at [158, 208] on button "New Note" at bounding box center [149, 211] width 25 height 7
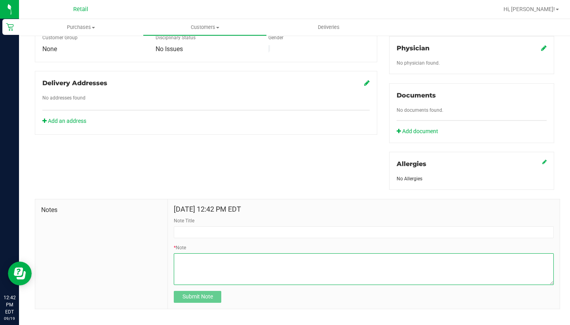
click at [203, 267] on textarea "* Note" at bounding box center [364, 269] width 380 height 32
paste textarea "DONT TELL POINTS CANT REDEEM POINTS 09.16.2025 due to being synched with multip…"
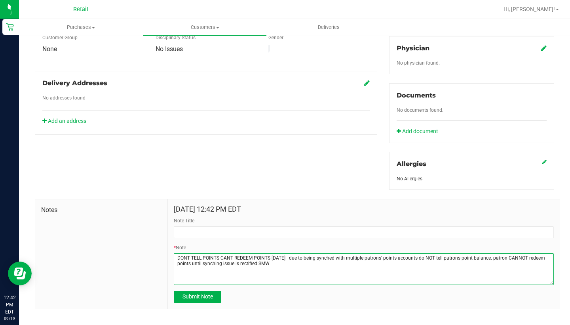
drag, startPoint x: 297, startPoint y: 250, endPoint x: 172, endPoint y: 246, distance: 124.8
click at [172, 247] on div "Sep 19, 2025 12:42 PM EDT Note Title * Note Submit Note" at bounding box center [364, 253] width 392 height 109
type textarea "DONT TELL POINTS CANT REDEEM POINTS 09.16.2025 due to being synched with multip…"
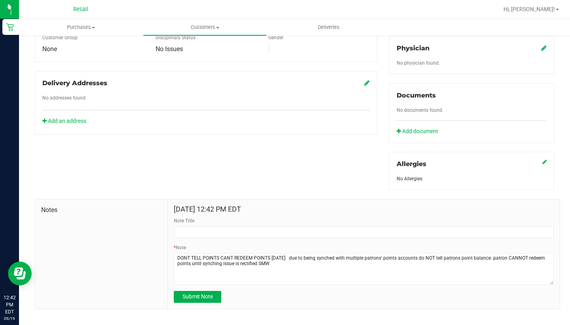
click at [201, 231] on form "Sep 19, 2025 12:42 PM EDT Note Title * Note Submit Note" at bounding box center [364, 253] width 380 height 97
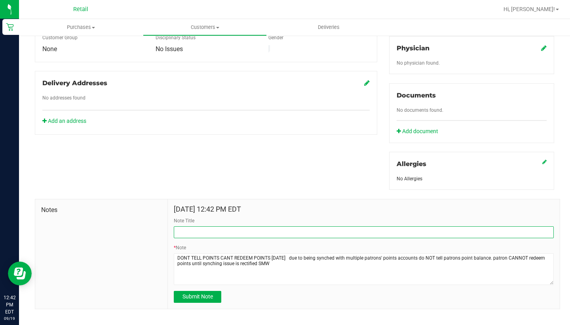
click at [202, 226] on input "Note Title" at bounding box center [364, 232] width 380 height 12
paste input "DONT TELL POINTS CANT REDEEM POINTS 09.16.2025"
click at [283, 226] on input "DONT TELL POINTS CANT REDEEM POINTS 09.16.2025" at bounding box center [364, 232] width 380 height 12
type input "DONT TELL POINTS CANT REDEEM POINTS 09.19.2025"
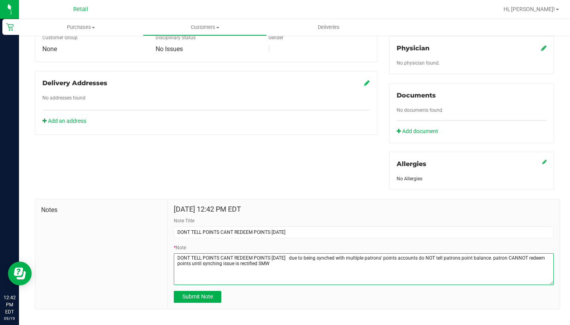
click at [283, 253] on textarea "* Note" at bounding box center [364, 269] width 380 height 32
type textarea "DONT TELL POINTS CANT REDEEM POINTS 09.19.2025 due to being synched with multip…"
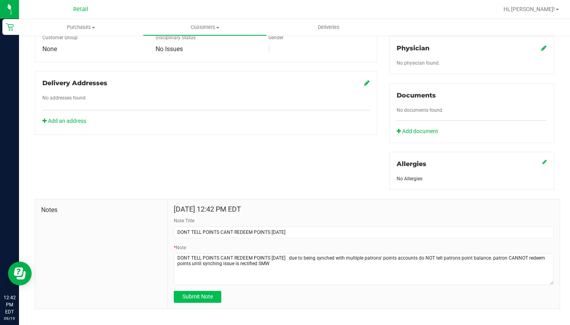
click at [214, 291] on button "Submit Note" at bounding box center [198, 297] width 48 height 12
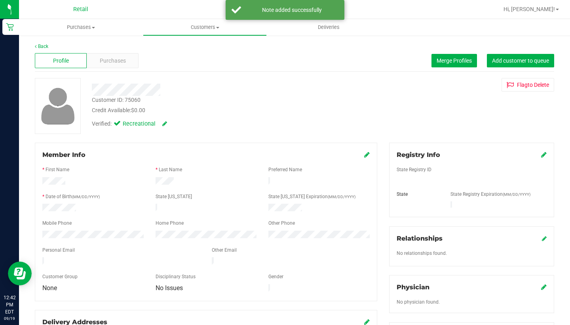
scroll to position [0, 0]
click at [195, 28] on span "Customers" at bounding box center [204, 27] width 123 height 7
click at [368, 156] on icon at bounding box center [367, 154] width 6 height 6
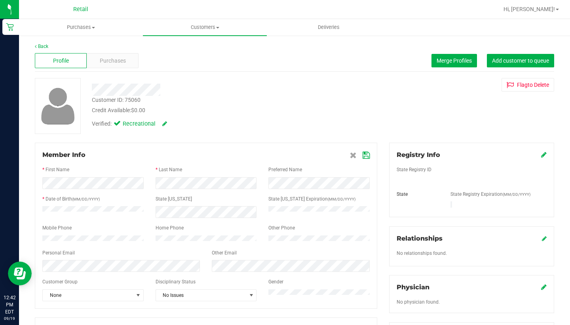
click at [364, 154] on icon at bounding box center [366, 155] width 7 height 6
